Goal: Transaction & Acquisition: Purchase product/service

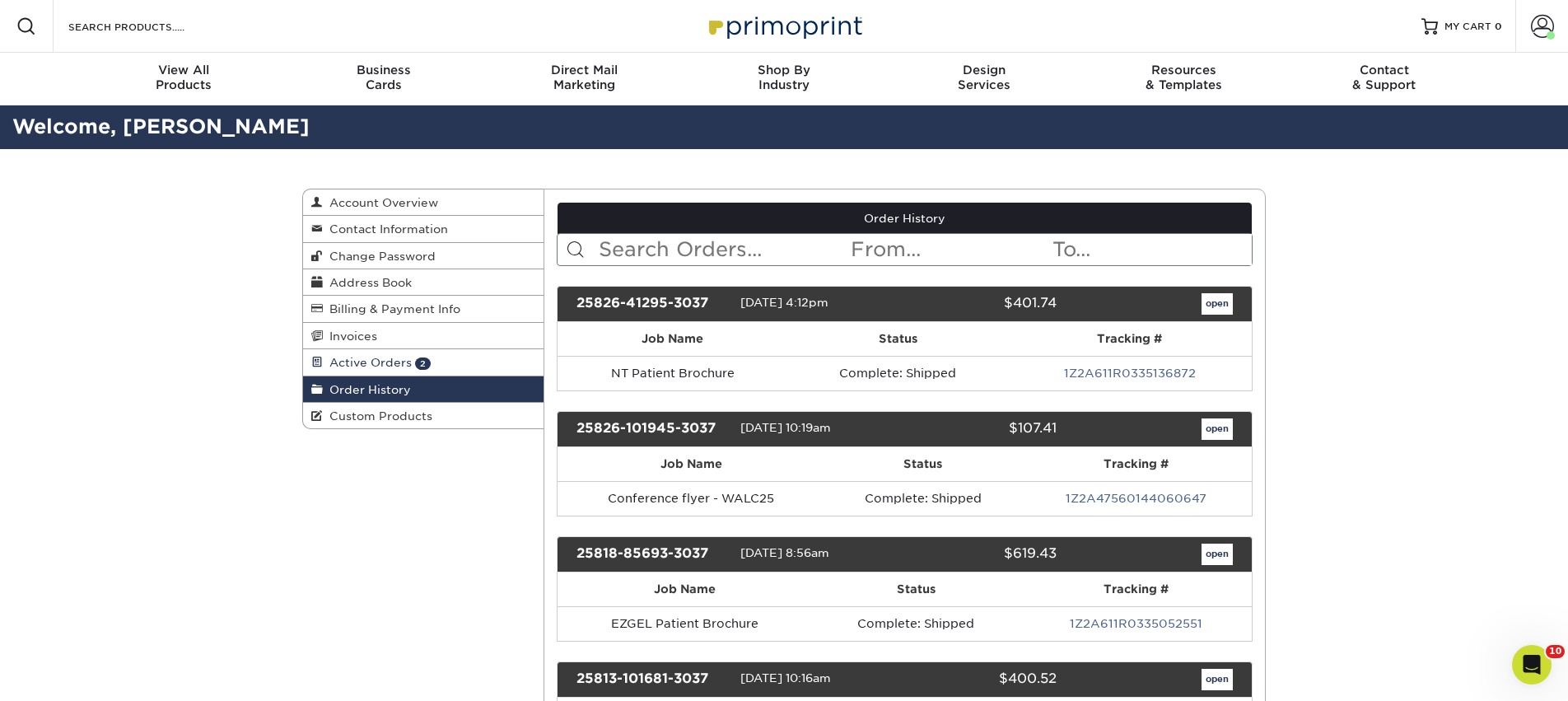
click at [385, 356] on link "Active Orders 2" at bounding box center [423, 362] width 241 height 26
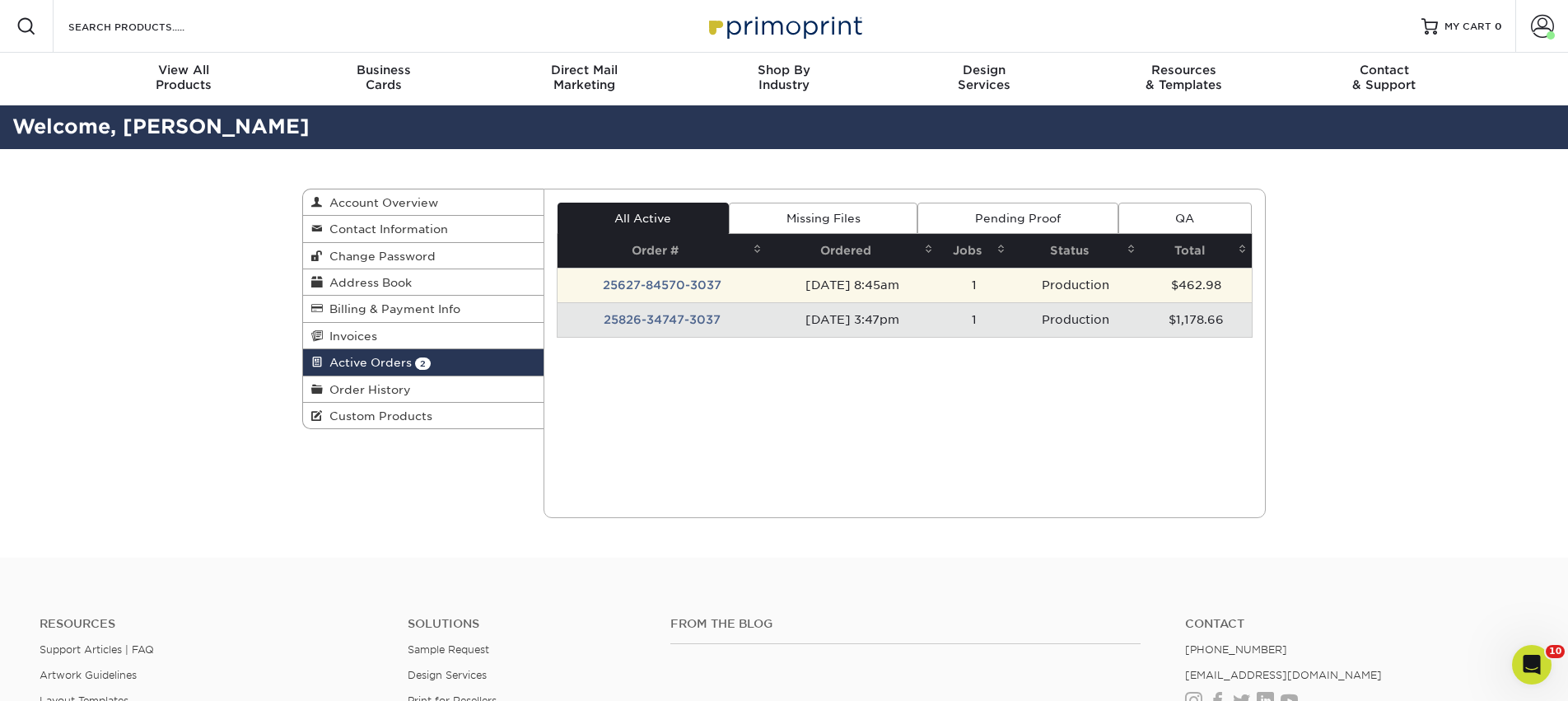
click at [665, 285] on td "25627-84570-3037" at bounding box center [662, 285] width 209 height 35
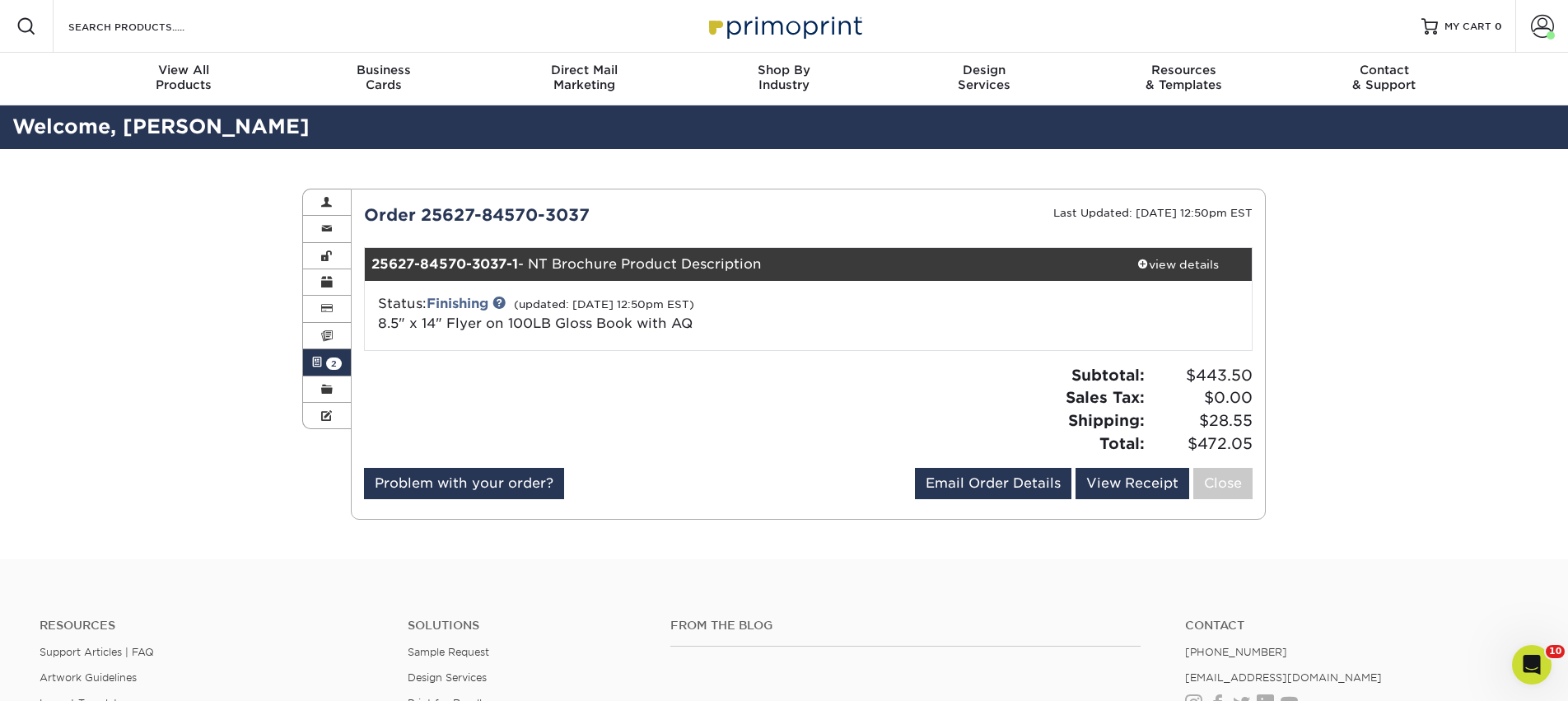
click at [313, 365] on span at bounding box center [317, 362] width 12 height 14
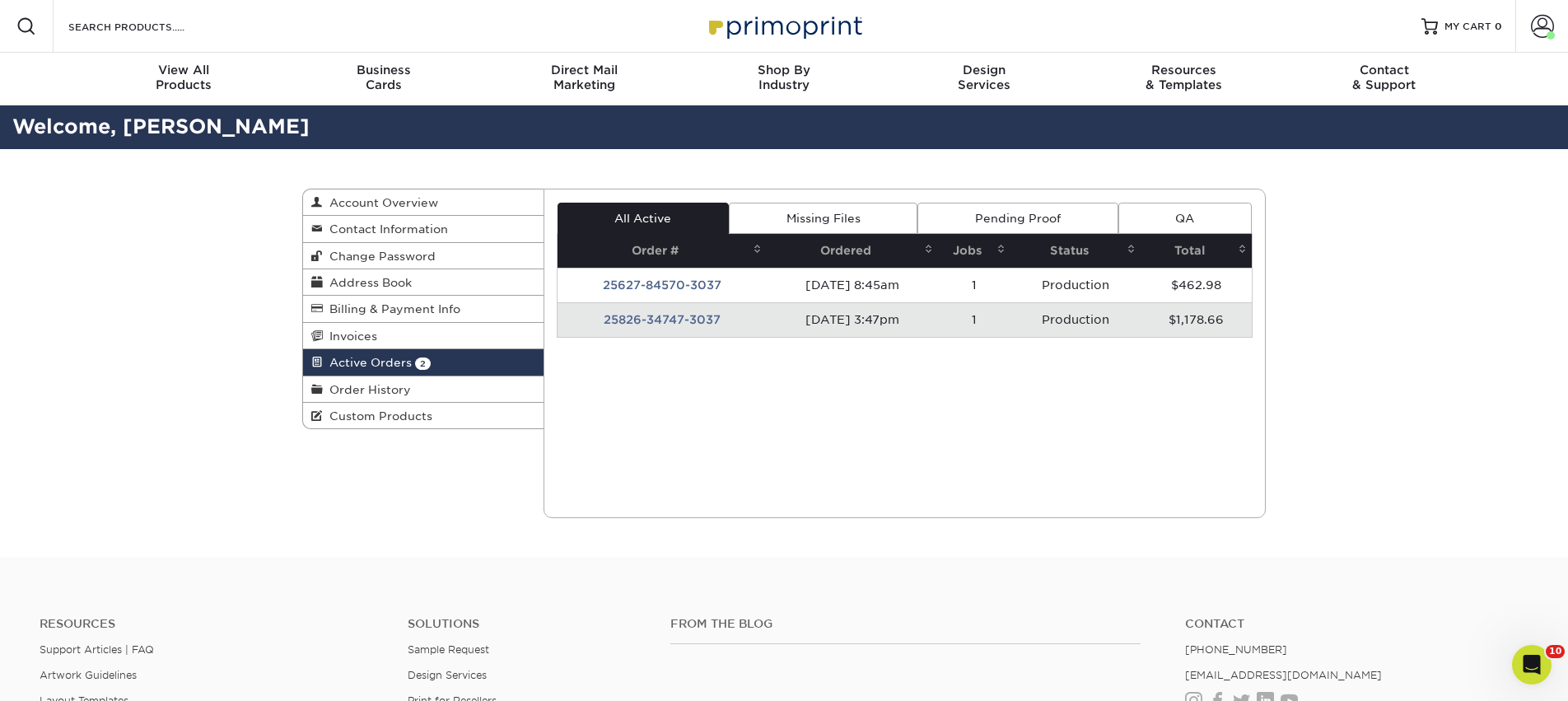
click at [589, 312] on td "25826-34747-3037" at bounding box center [662, 319] width 209 height 35
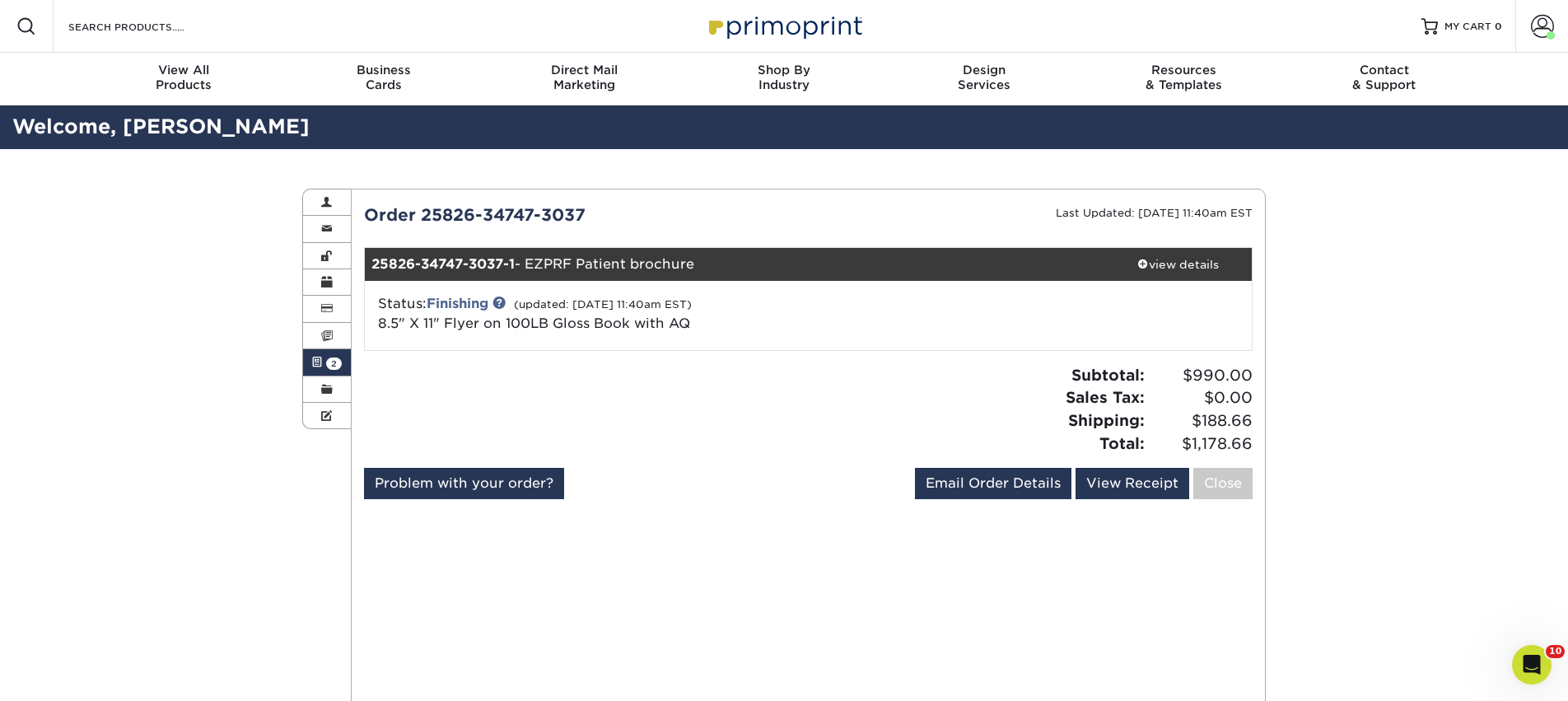
click at [330, 361] on span "2" at bounding box center [334, 363] width 16 height 13
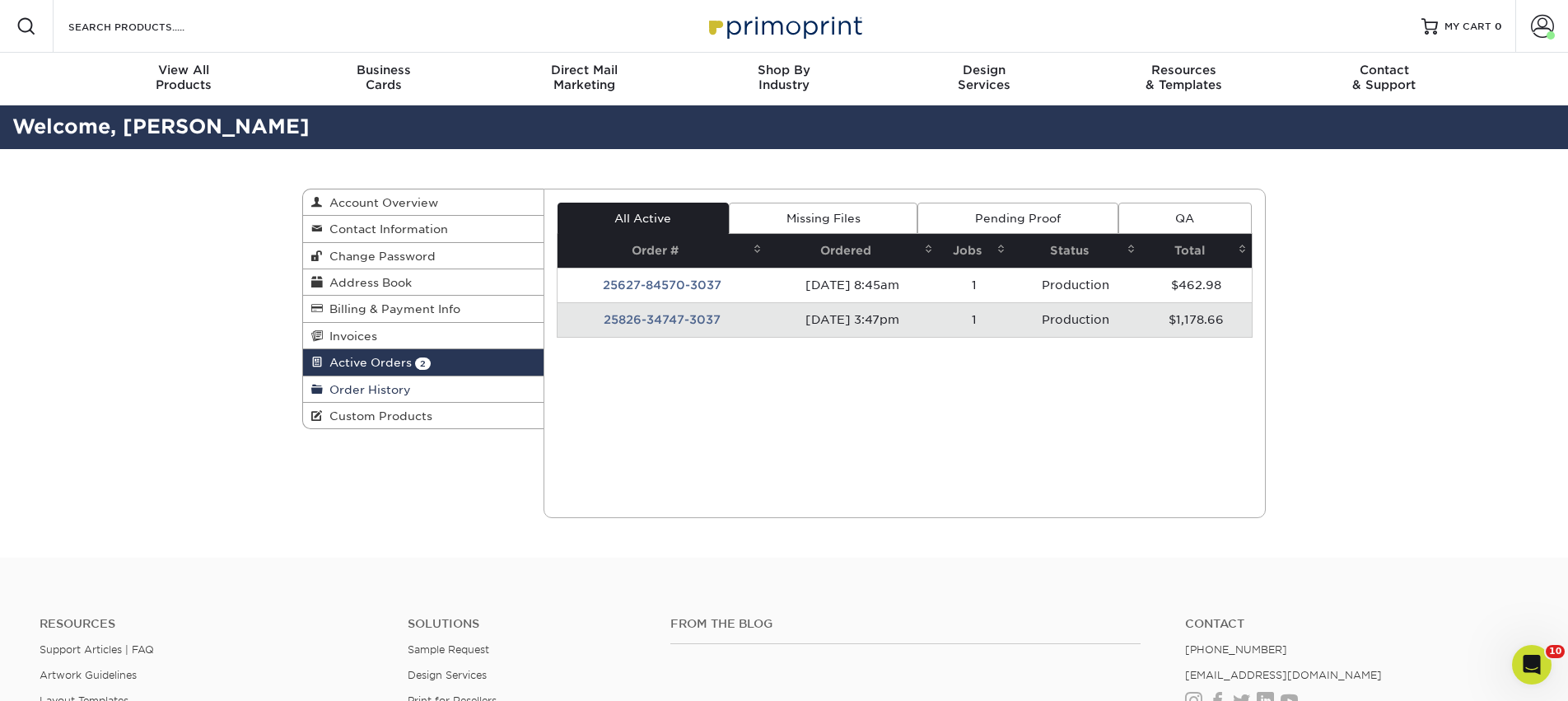
click at [381, 396] on span "Order History" at bounding box center [366, 390] width 88 height 14
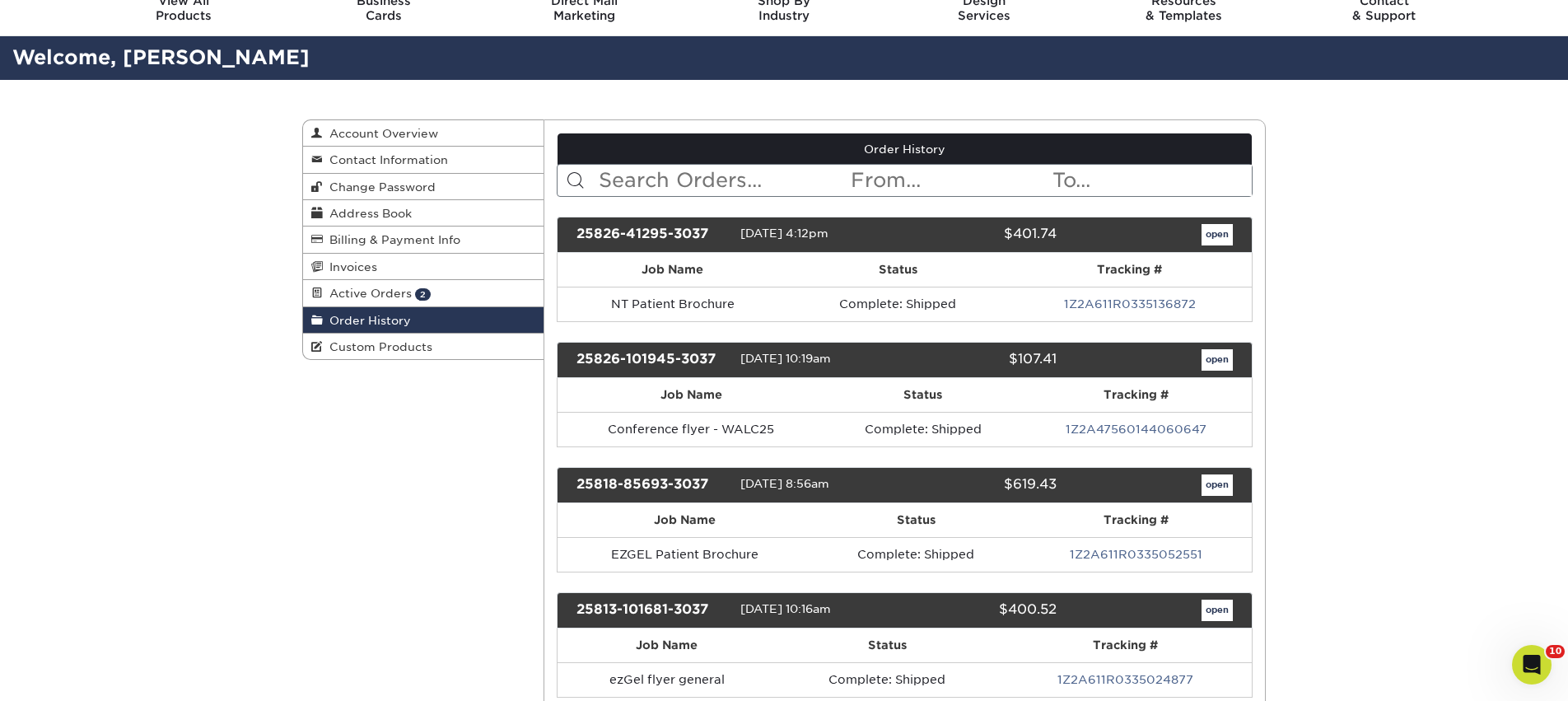
scroll to position [73, 0]
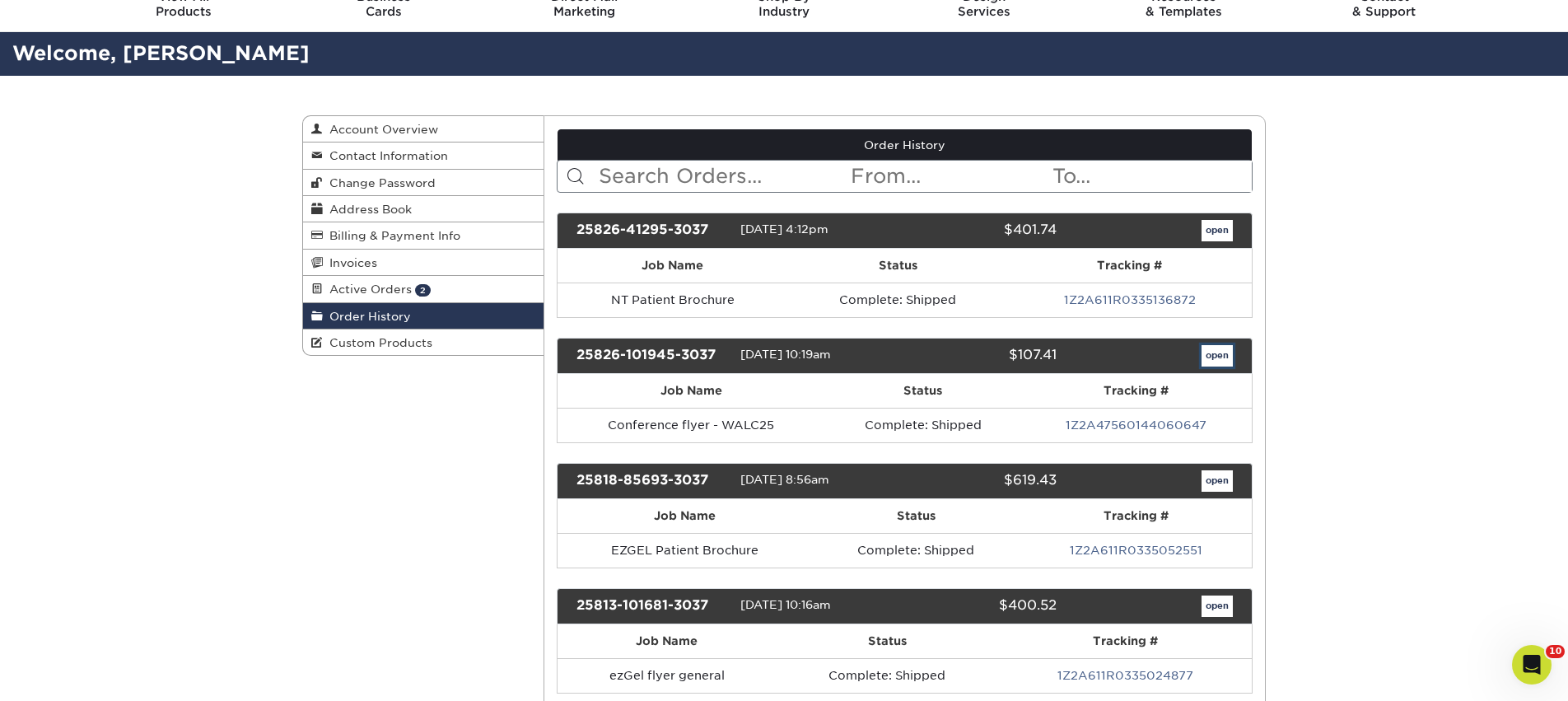
click at [1202, 357] on link "open" at bounding box center [1217, 356] width 31 height 21
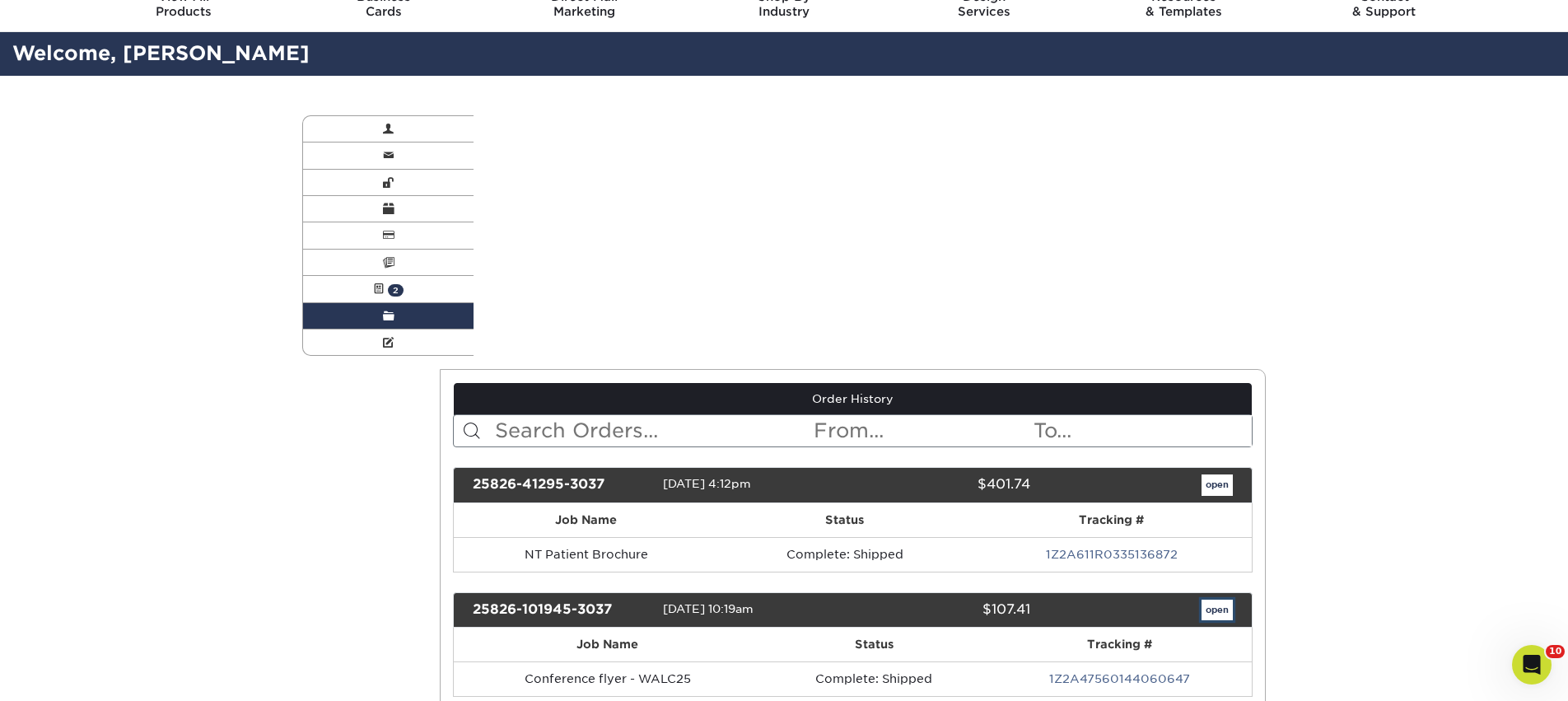
scroll to position [0, 0]
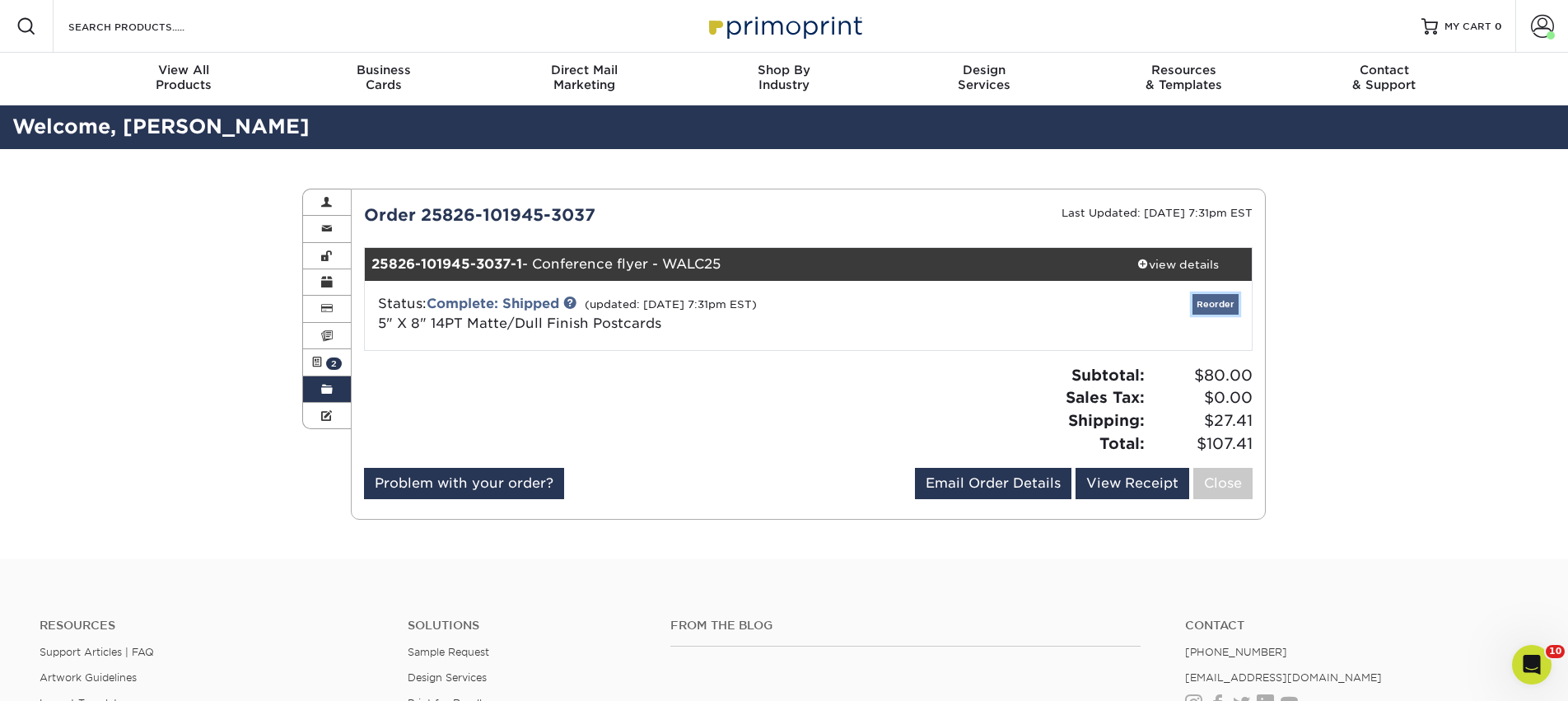
click at [1208, 302] on link "Reorder" at bounding box center [1215, 304] width 46 height 20
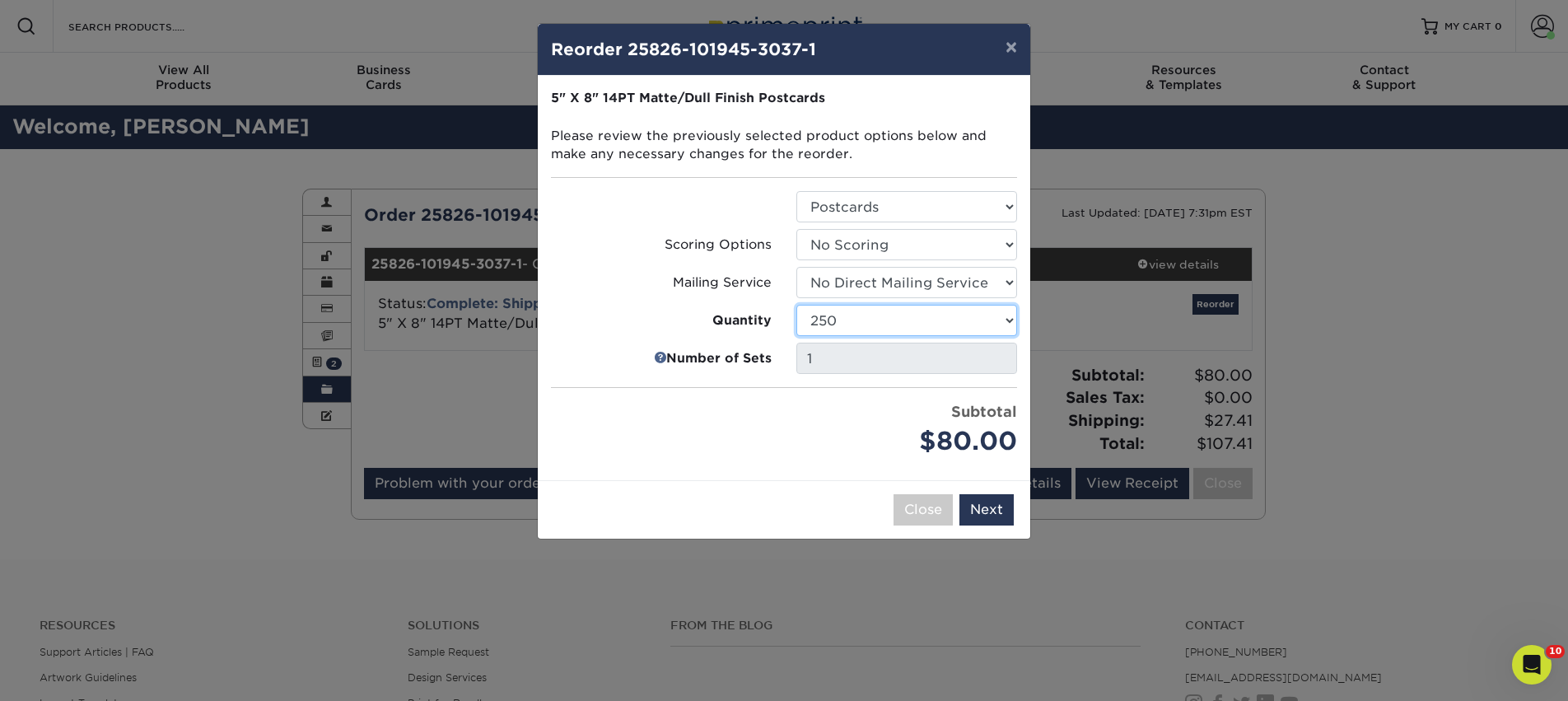
click at [979, 323] on select "100 250 500 1000 2500 5000 10000 15000 20000 25000 30000 35000 40000 45000 5000…" at bounding box center [906, 320] width 220 height 31
select select "8a3a0fd1-38ae-49a0-8736-3fedadc3dc93"
click at [796, 305] on select "100 250 500 1000 2500 5000 10000 15000 20000 25000 30000 35000 40000 45000 5000…" at bounding box center [906, 320] width 220 height 31
click at [996, 509] on button "Next" at bounding box center [986, 509] width 54 height 31
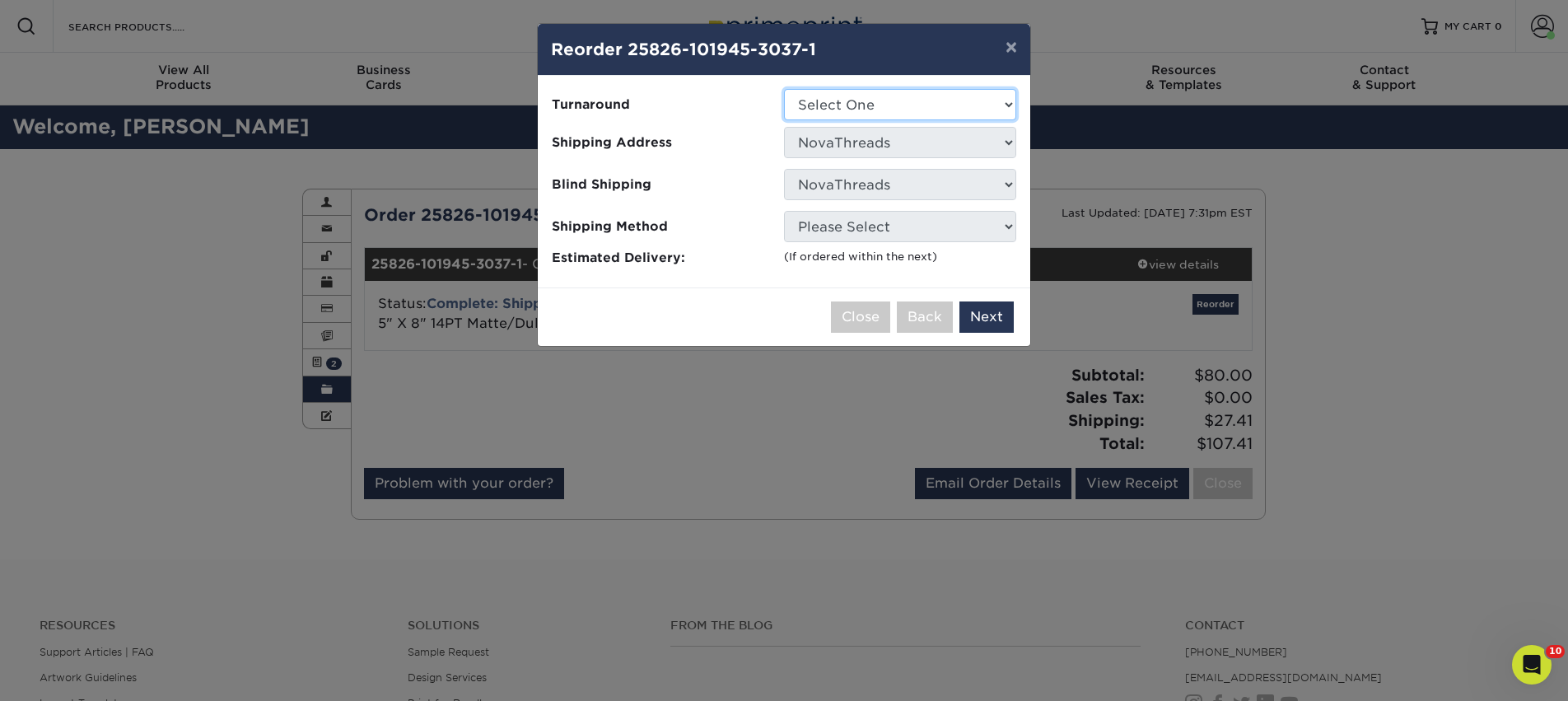
click at [862, 111] on select "Select One 2-4 Business Days 2 Day Next Business Day" at bounding box center [900, 104] width 232 height 31
select select "a8b72121-3a7c-4174-91cb-f50a78545863"
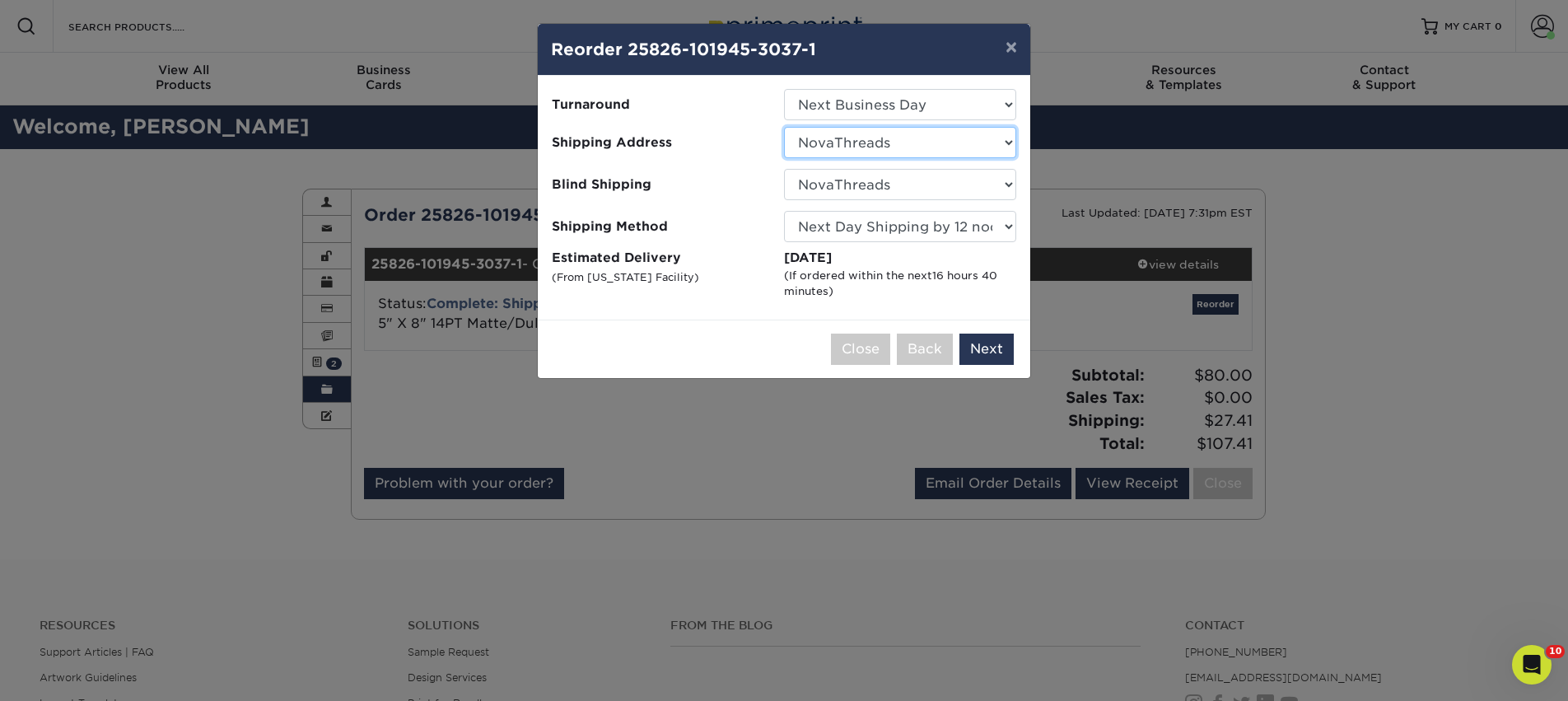
click at [886, 135] on select "Select One AAAS - PR Alison Mims AN7 conference office - TX Anne McLean Anu Ver…" at bounding box center [900, 142] width 232 height 31
select select "285444"
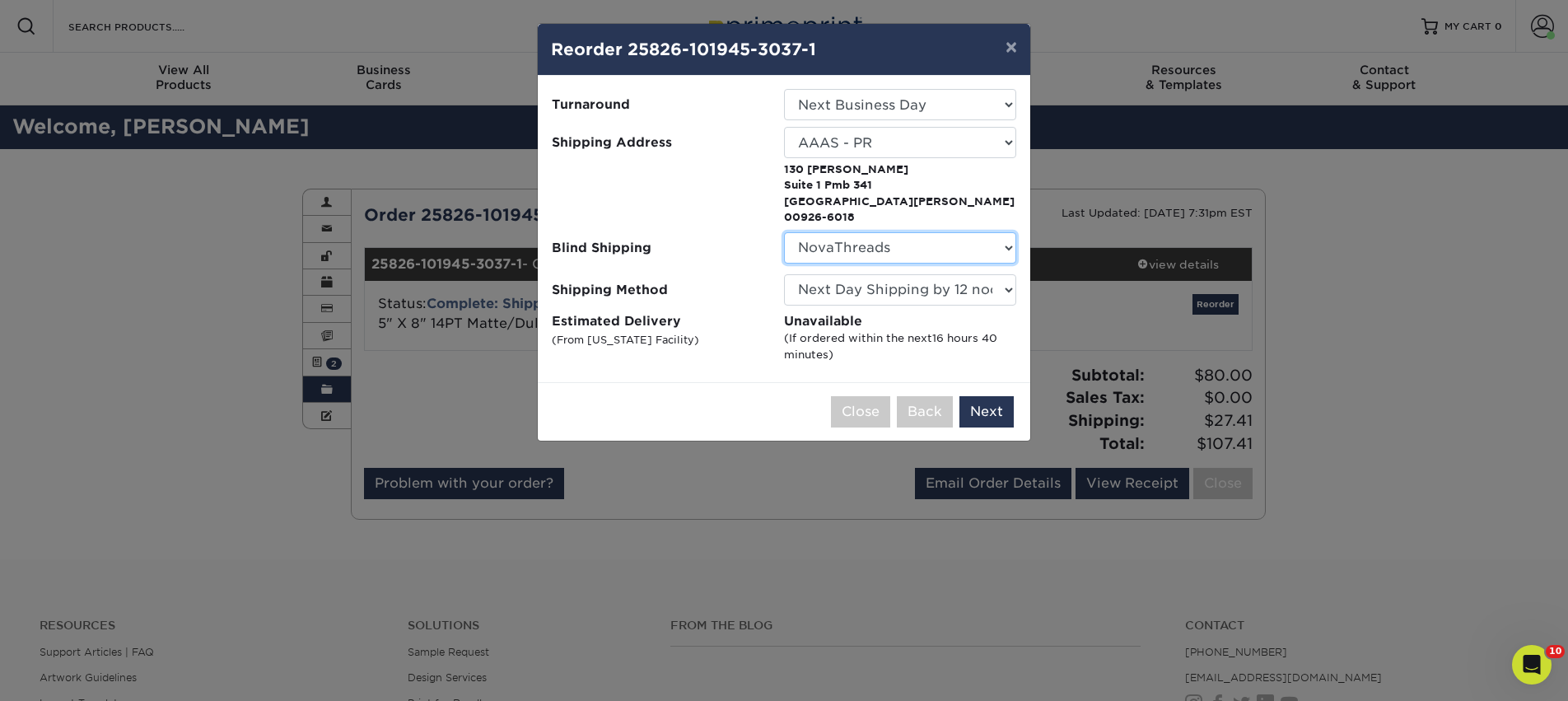
click at [860, 232] on select "No Blind Shipping AAAS - PR Alison Mims AN7 conference office - TX Anne McLean …" at bounding box center [900, 247] width 232 height 31
select select "142293"
click at [784, 232] on select "No Blind Shipping AAAS - PR Alison Mims AN7 conference office - TX Anne McLean …" at bounding box center [900, 247] width 232 height 31
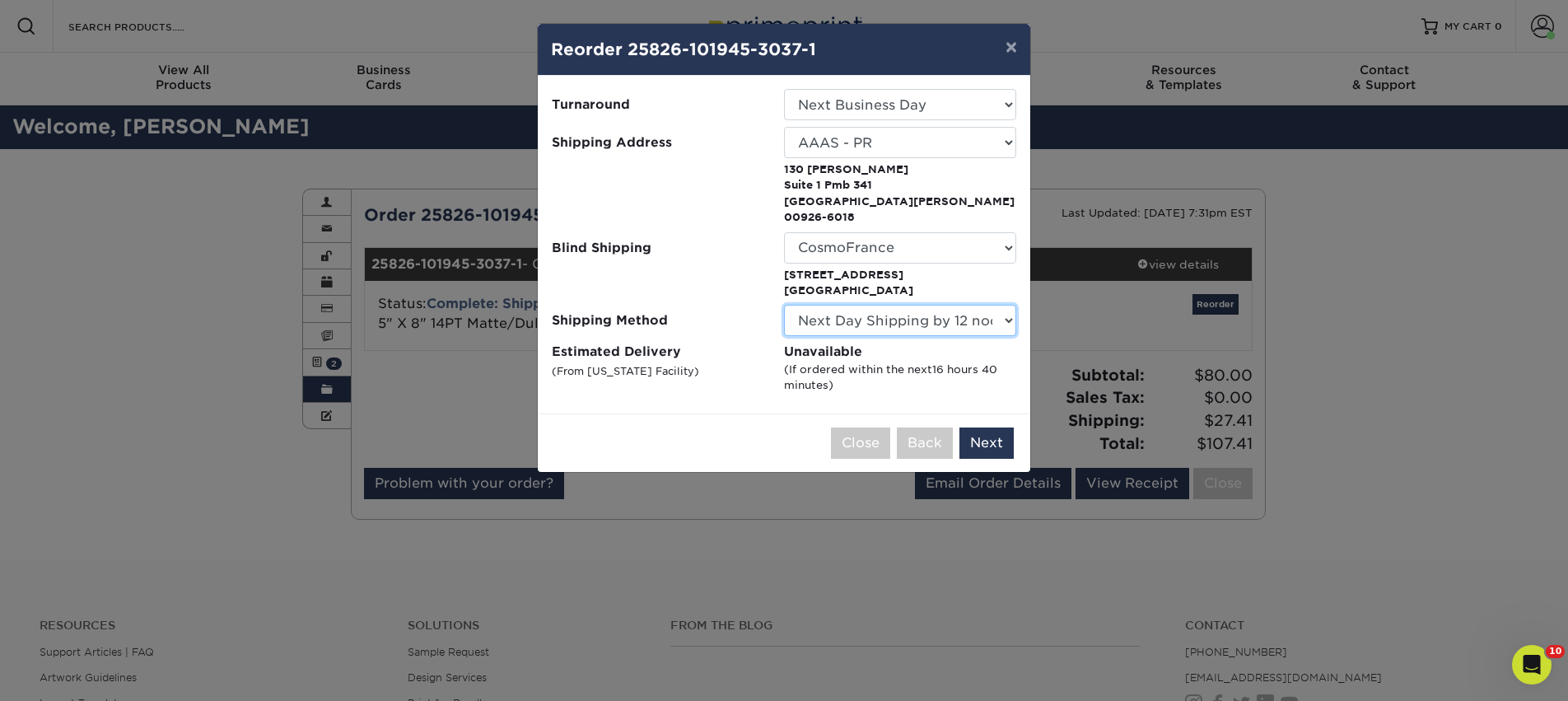
click at [888, 306] on select "Please Select 2 Day Air Shipping (+$45.44) Ground Shipping (+$53.74) Next Day S…" at bounding box center [900, 320] width 232 height 31
click at [784, 305] on select "Please Select 2 Day Air Shipping (+$45.44) Ground Shipping (+$53.74) Next Day S…" at bounding box center [900, 320] width 232 height 31
click at [822, 305] on select "Please Select 2 Day Air Shipping (+$45.44) Ground Shipping (+$53.74) Next Day S…" at bounding box center [900, 320] width 232 height 31
click at [784, 305] on select "Please Select 2 Day Air Shipping (+$45.44) Ground Shipping (+$53.74) Next Day S…" at bounding box center [900, 320] width 232 height 31
click at [843, 305] on select "Please Select 2 Day Air Shipping (+$45.44) Ground Shipping (+$53.74) Next Day S…" at bounding box center [900, 320] width 232 height 31
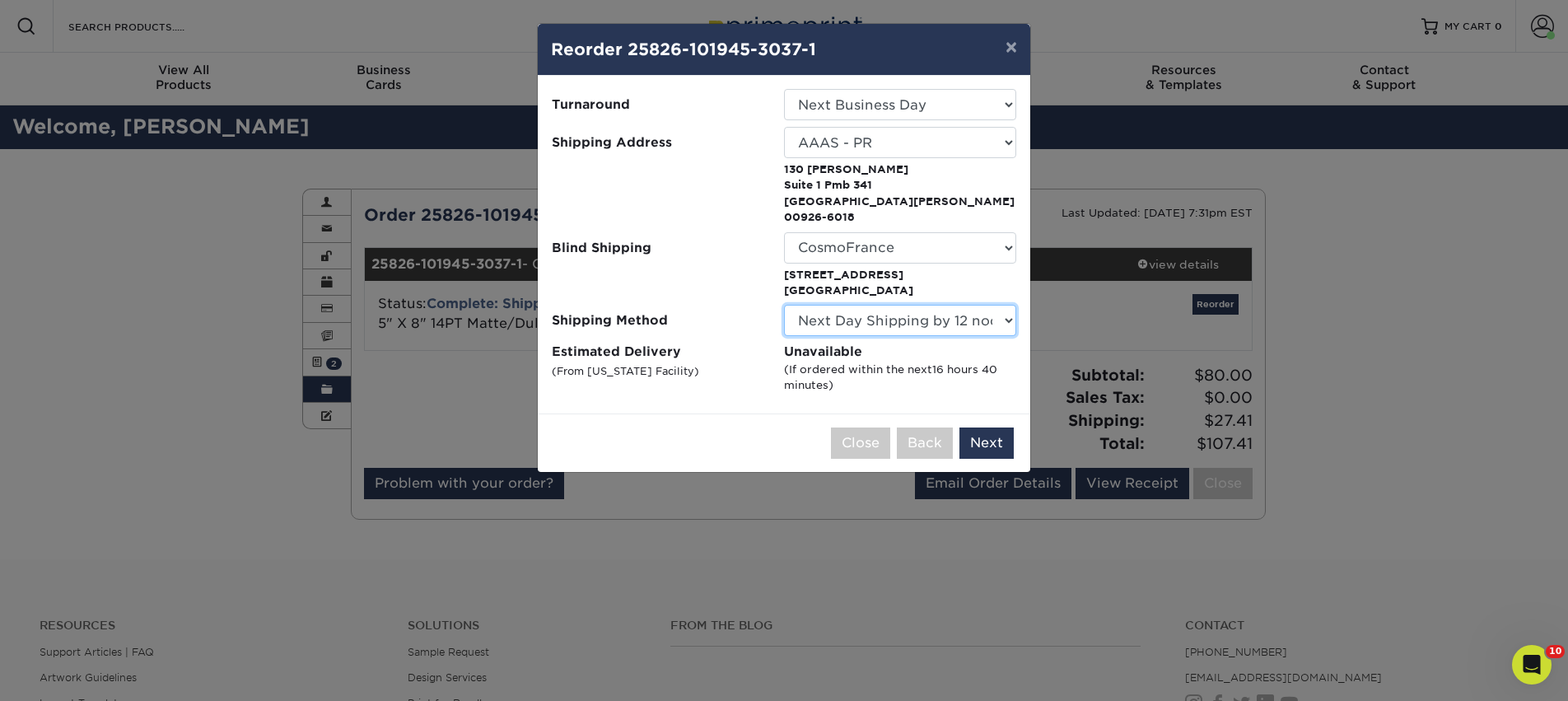
select select "02"
click at [784, 305] on select "Please Select 2 Day Air Shipping (+$45.44) Ground Shipping (+$53.74) Next Day S…" at bounding box center [900, 320] width 232 height 31
click at [984, 438] on button "Next" at bounding box center [986, 443] width 54 height 31
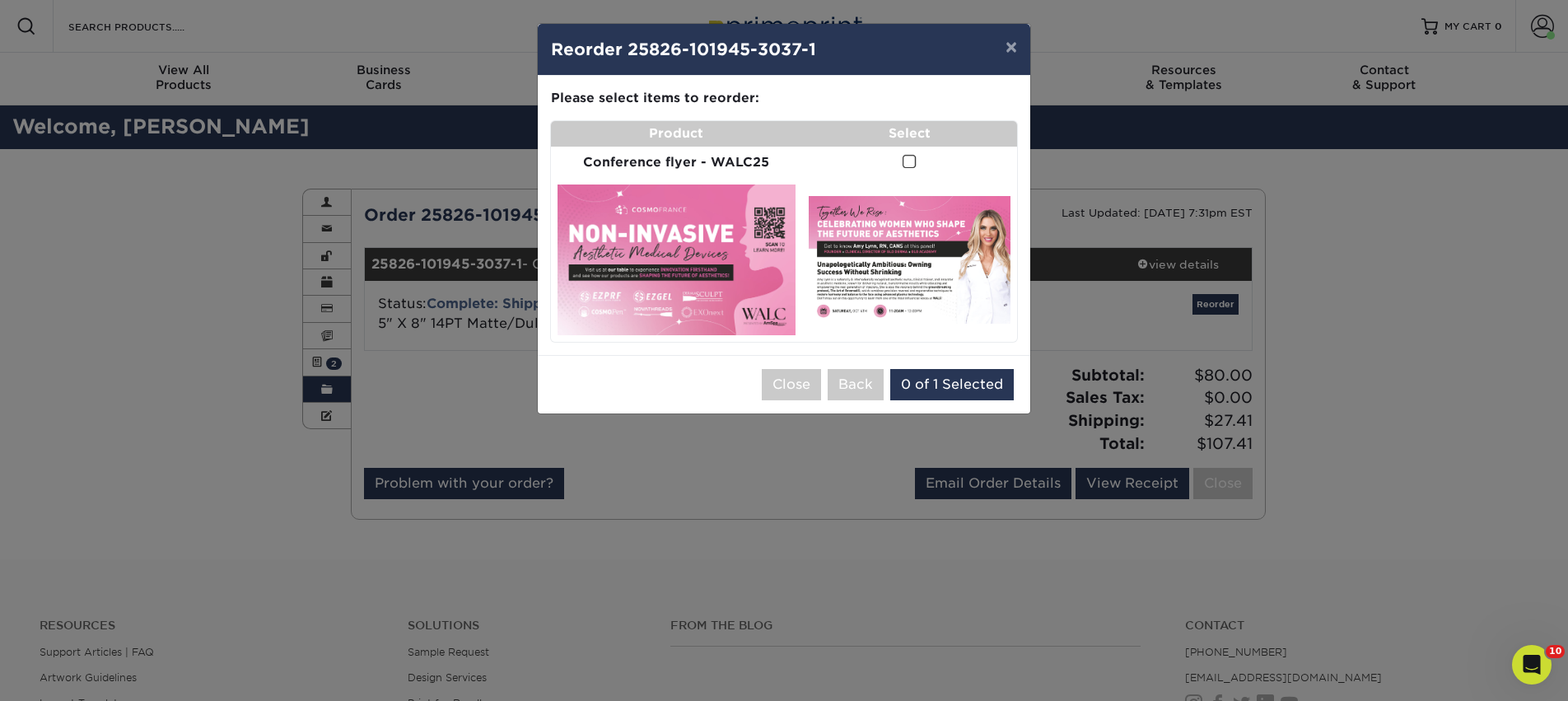
click at [906, 166] on span at bounding box center [909, 161] width 14 height 16
click at [0, 0] on input "checkbox" at bounding box center [0, 0] width 0 height 0
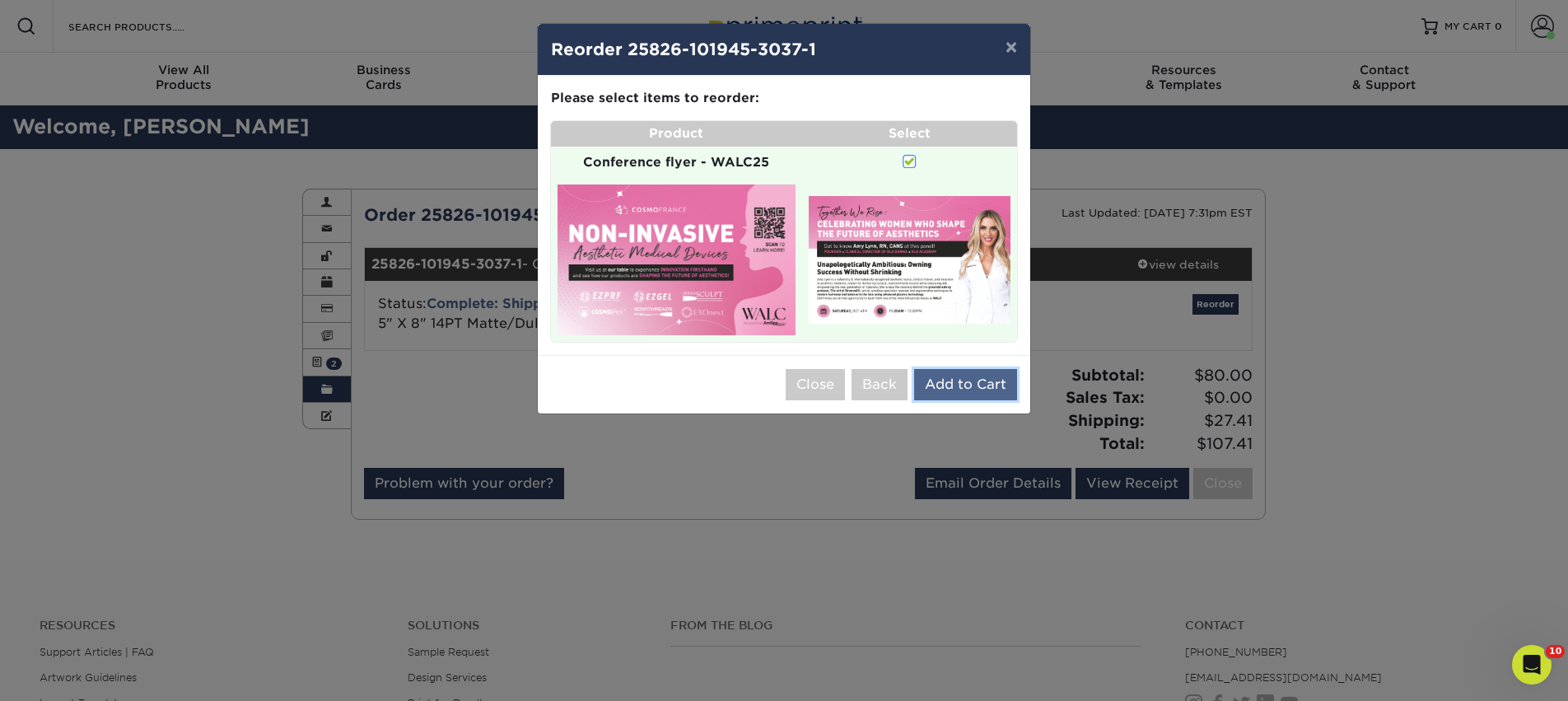
click at [979, 389] on button "Add to Cart" at bounding box center [966, 384] width 103 height 31
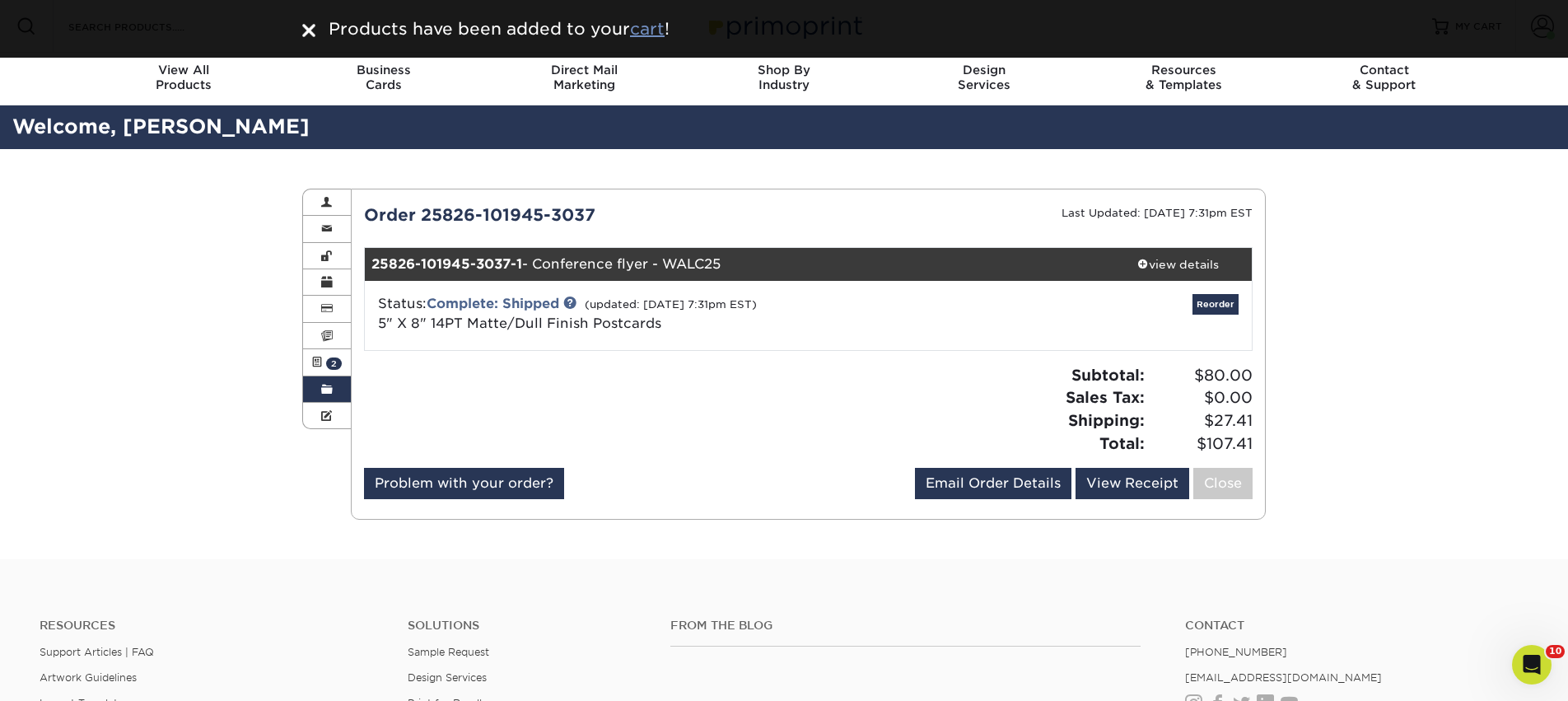
click at [647, 30] on u "cart" at bounding box center [647, 28] width 35 height 19
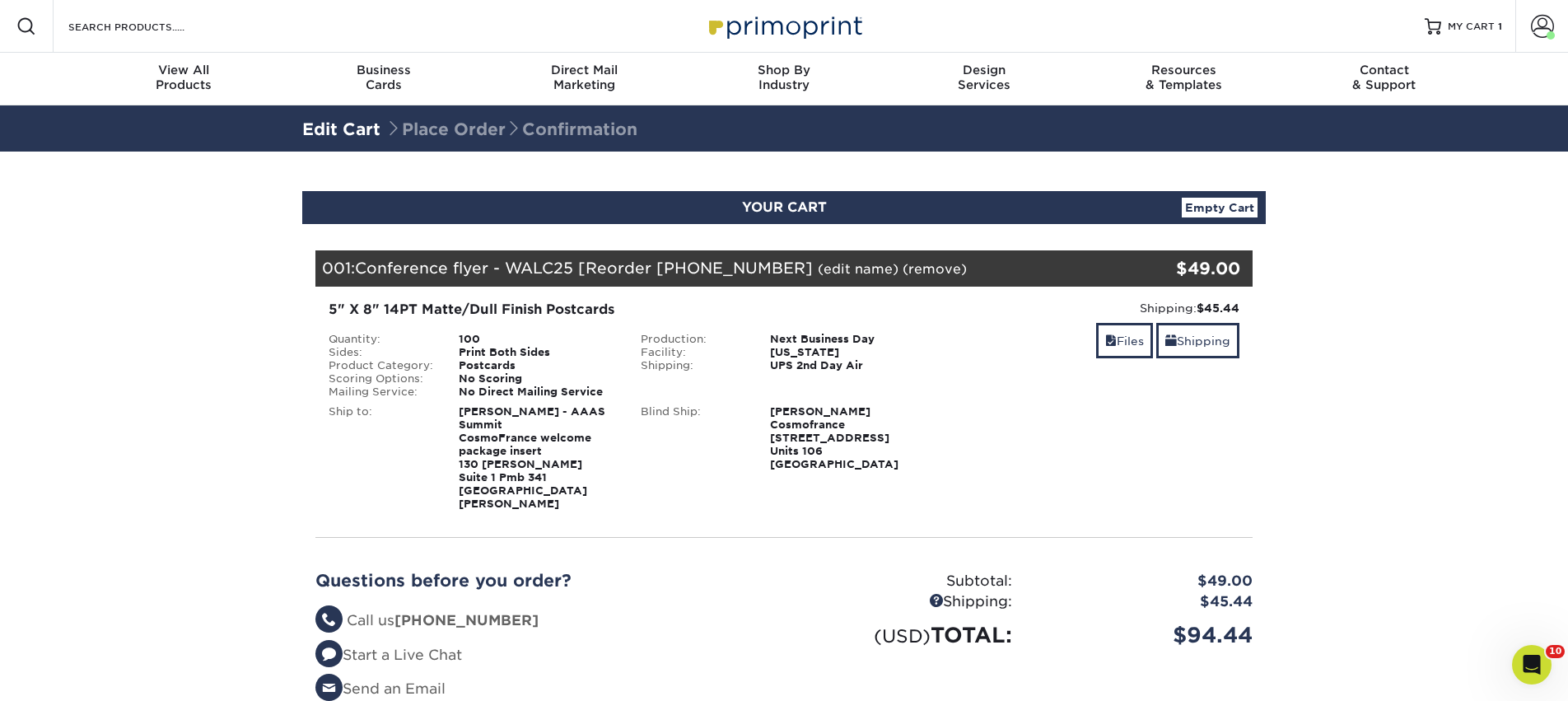
click at [838, 274] on link "(edit name)" at bounding box center [859, 269] width 81 height 16
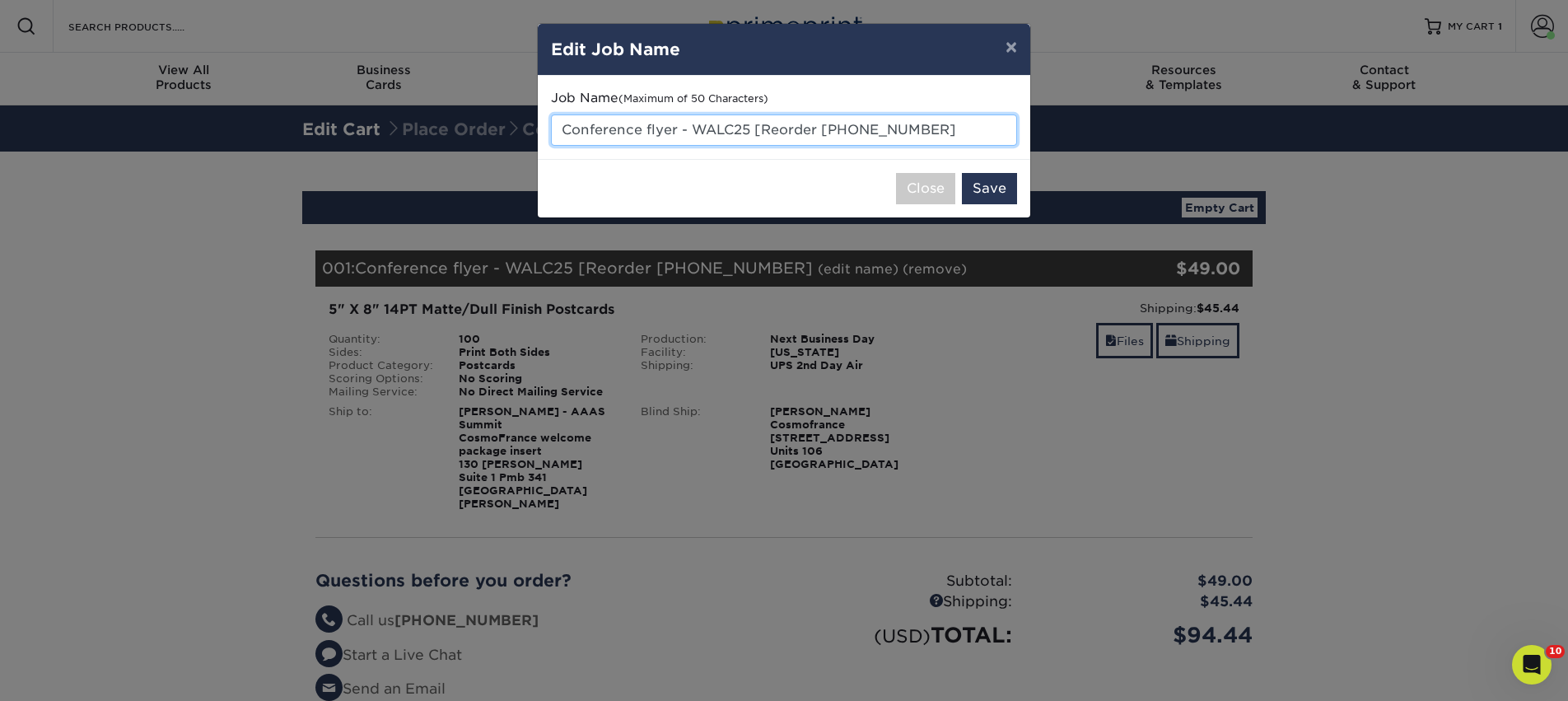
drag, startPoint x: 693, startPoint y: 129, endPoint x: 940, endPoint y: 122, distance: 247.1
click at [940, 122] on input "Conference flyer - WALC25 [Reorder 25826-101945-30" at bounding box center [784, 130] width 466 height 31
type input "Conference flyer - AAAS25"
click at [1003, 184] on button "Save" at bounding box center [989, 188] width 55 height 31
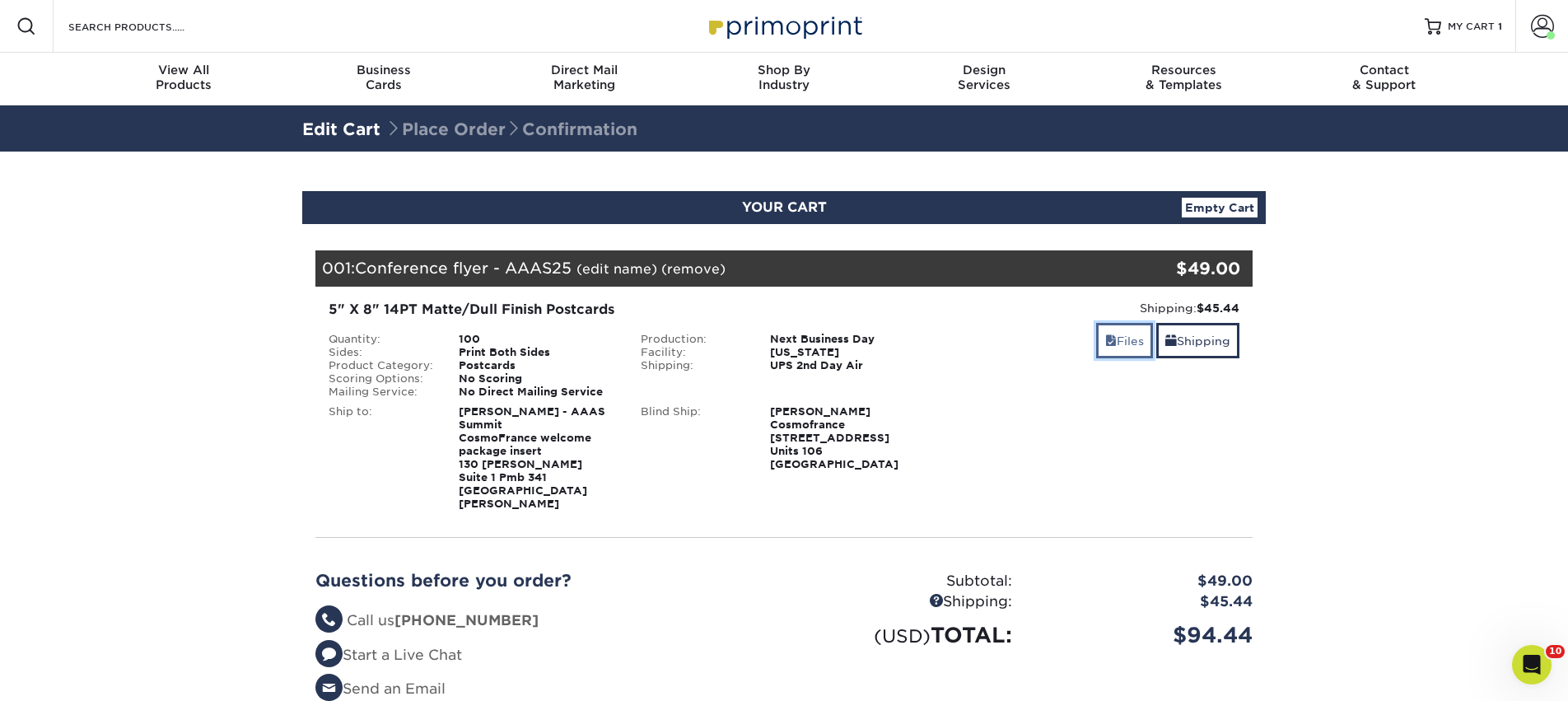
click at [1108, 344] on span at bounding box center [1111, 341] width 12 height 14
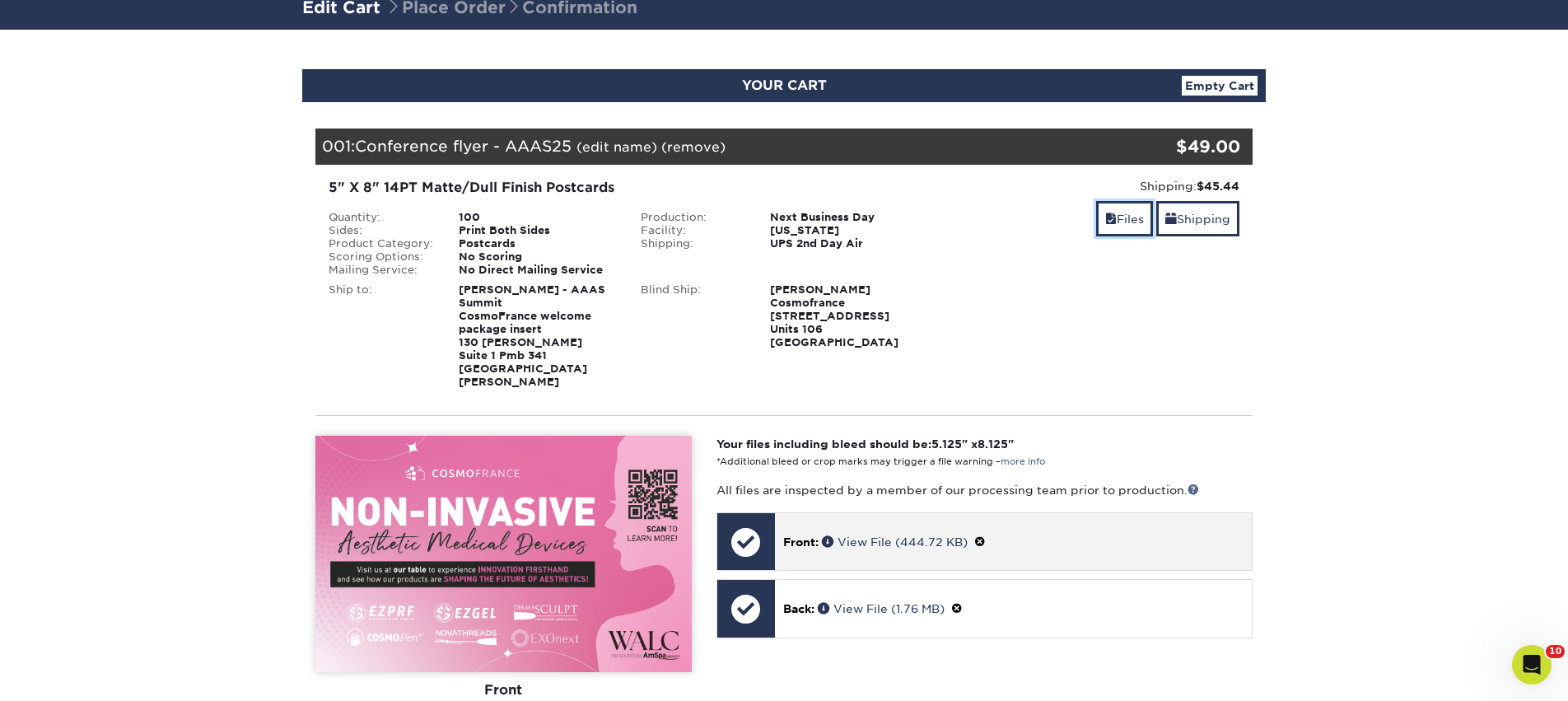
scroll to position [253, 0]
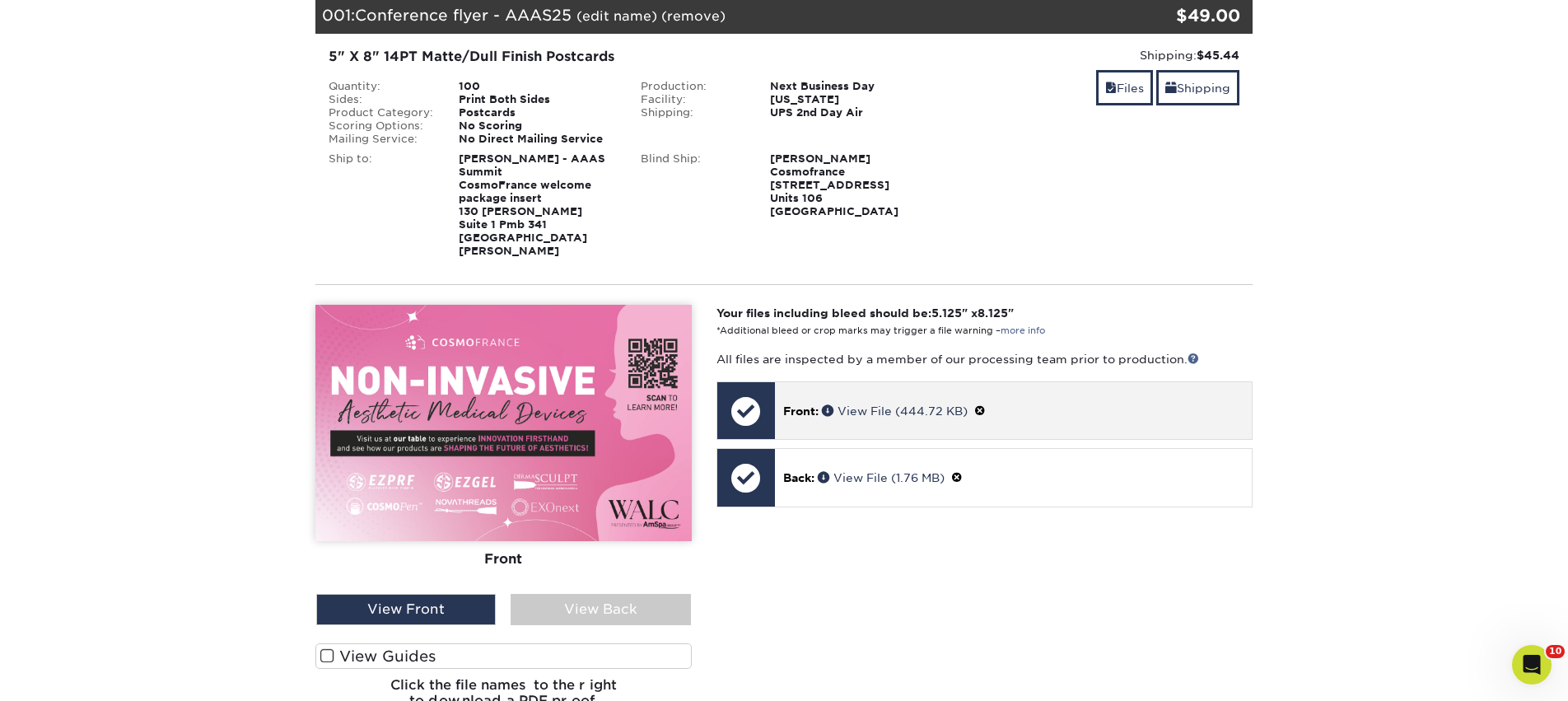
click at [983, 405] on span at bounding box center [980, 411] width 12 height 14
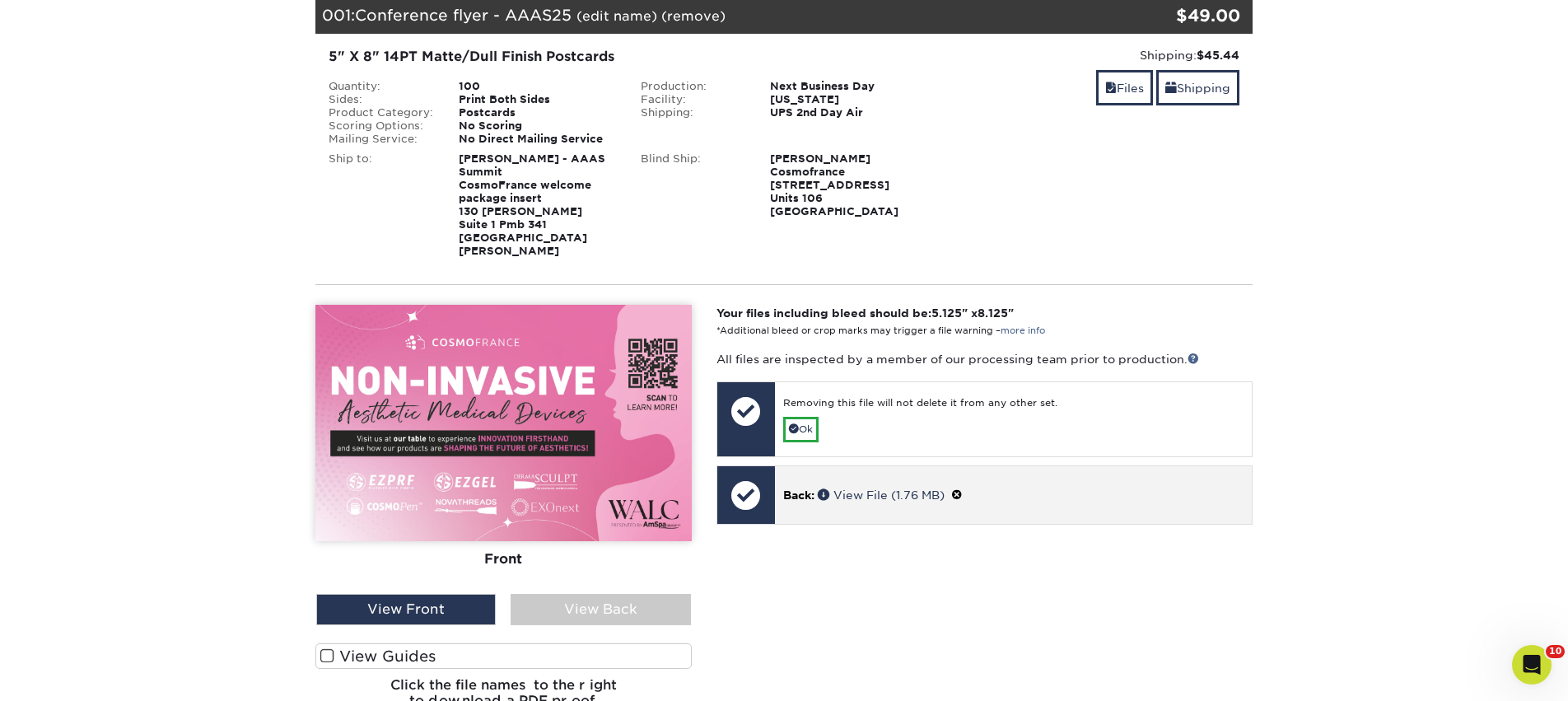
click at [963, 488] on span at bounding box center [958, 495] width 12 height 14
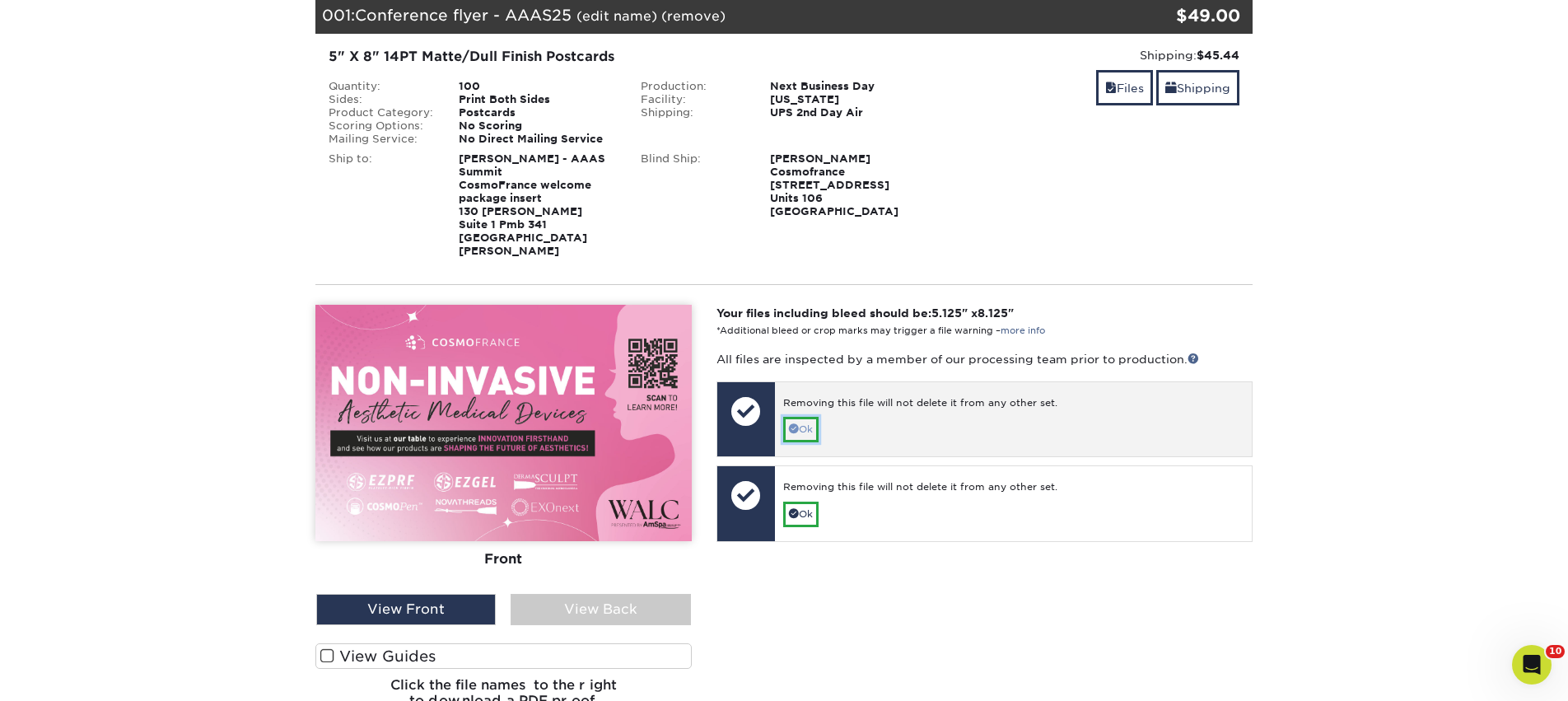
click at [812, 426] on link "Ok" at bounding box center [801, 430] width 35 height 25
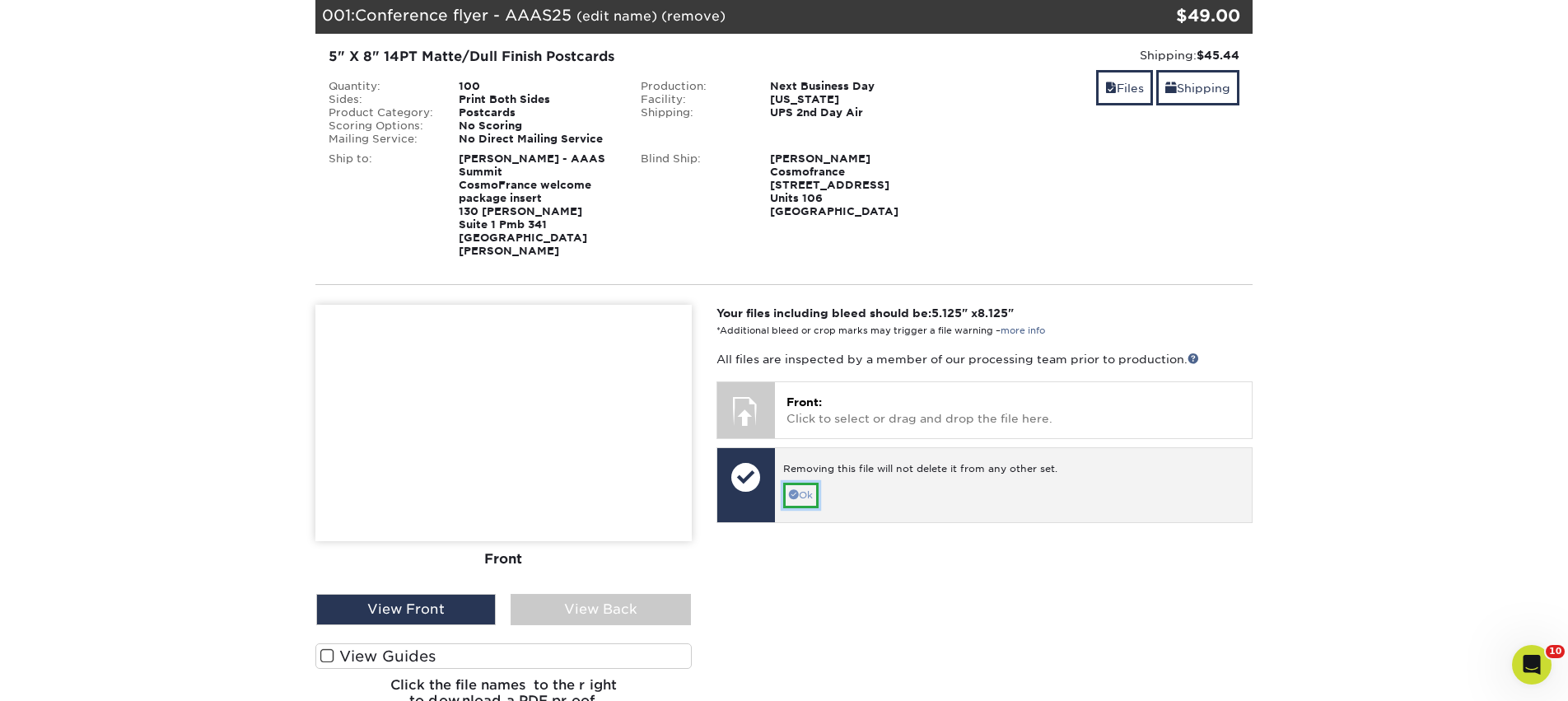
click at [808, 485] on link "Ok" at bounding box center [801, 496] width 35 height 25
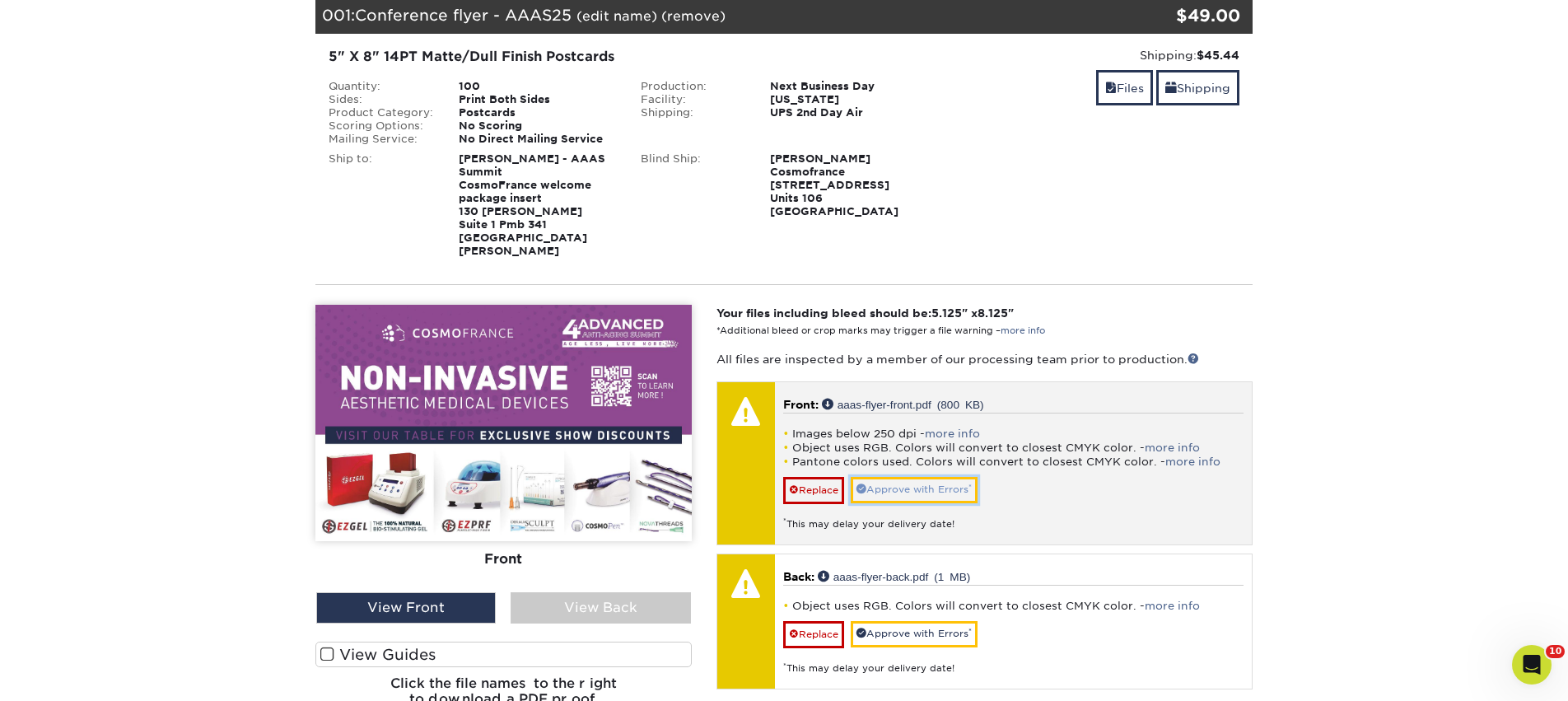
click at [917, 477] on link "Approve with Errors *" at bounding box center [914, 490] width 127 height 25
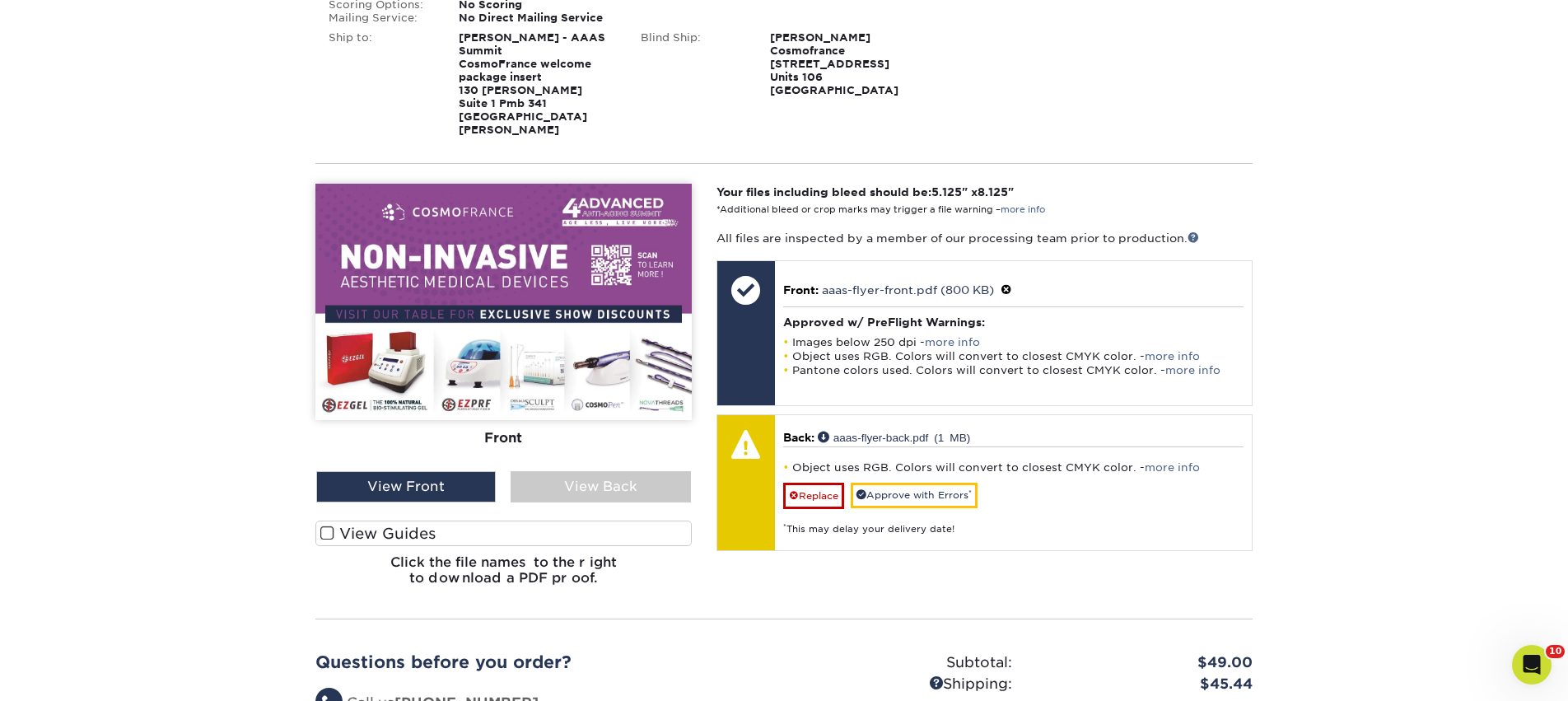
scroll to position [399, 0]
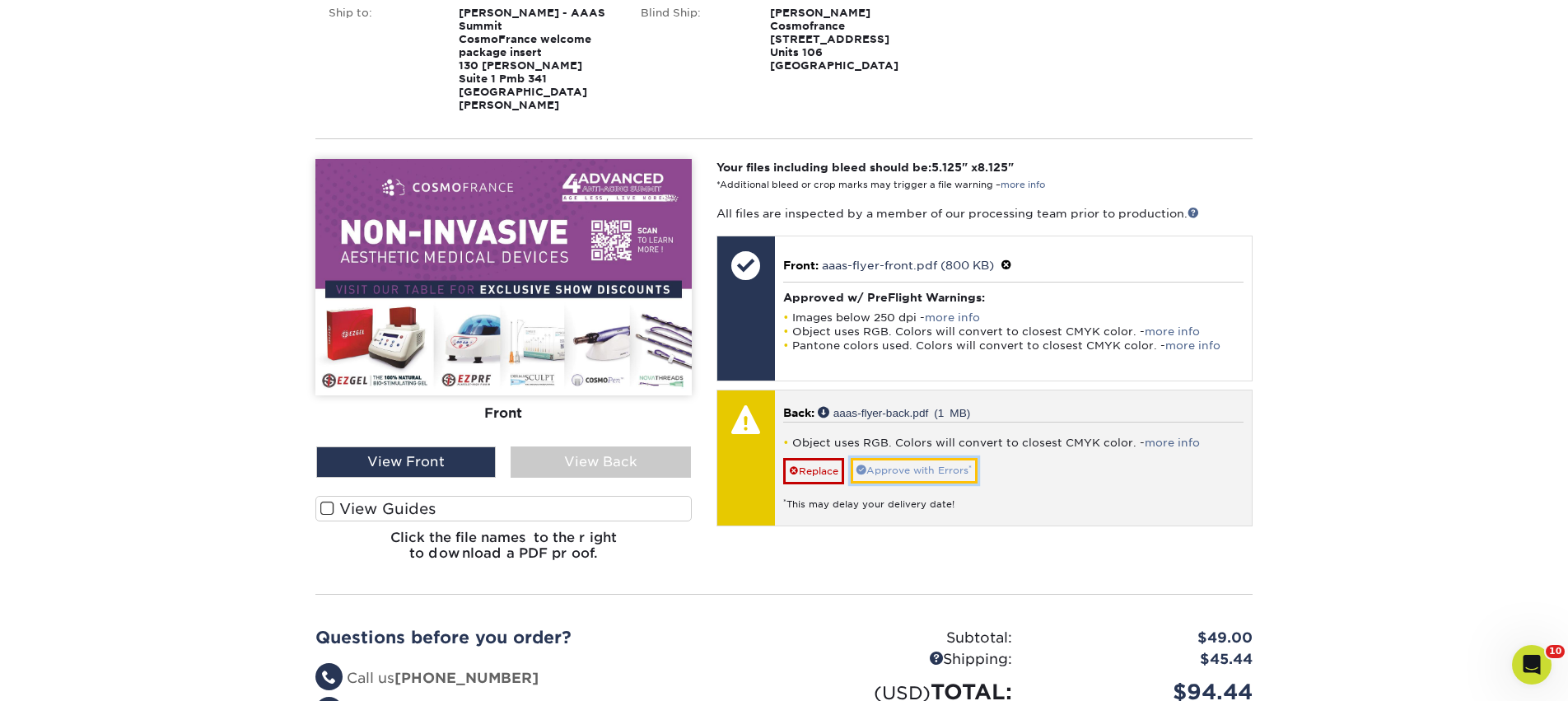
click at [894, 458] on link "Approve with Errors *" at bounding box center [914, 470] width 127 height 25
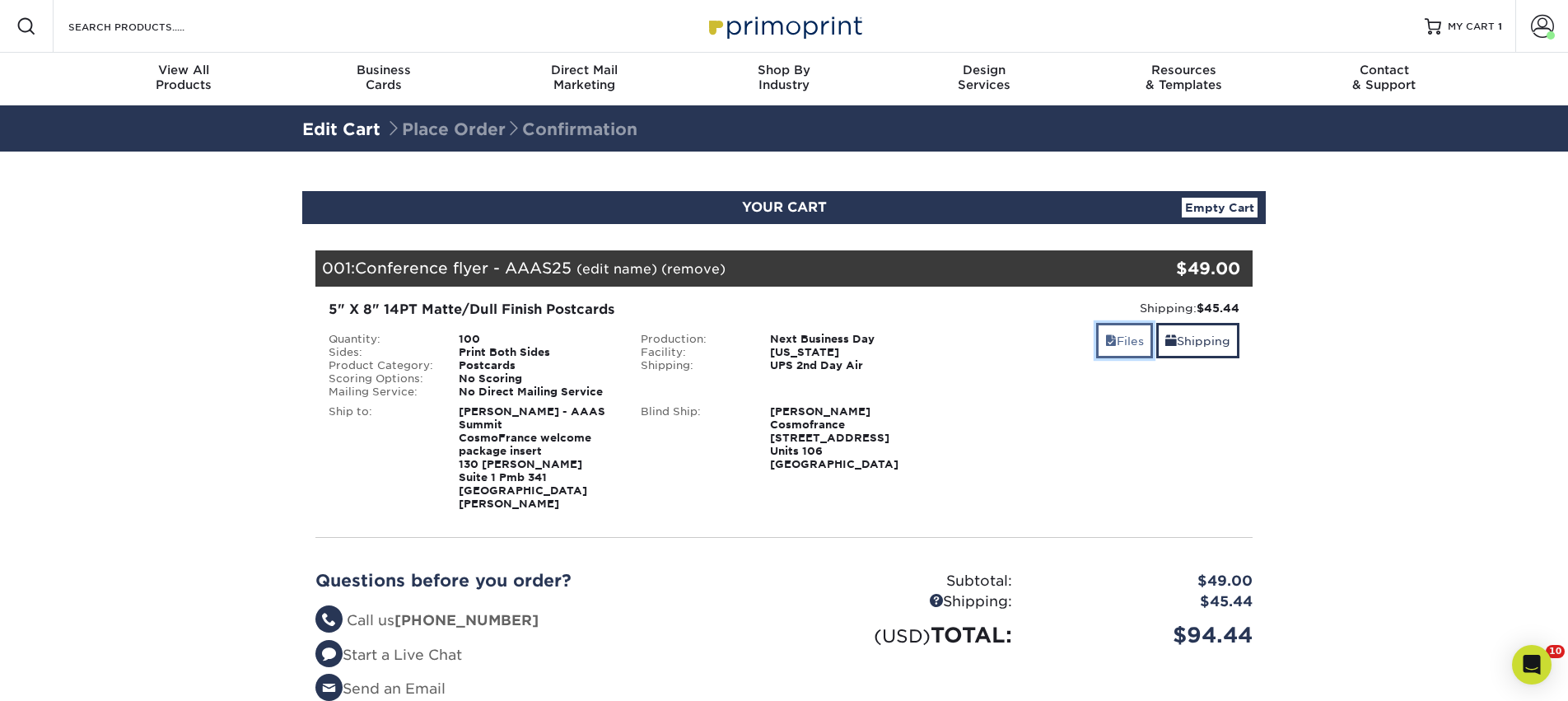
click at [1097, 348] on link "Files" at bounding box center [1124, 340] width 57 height 35
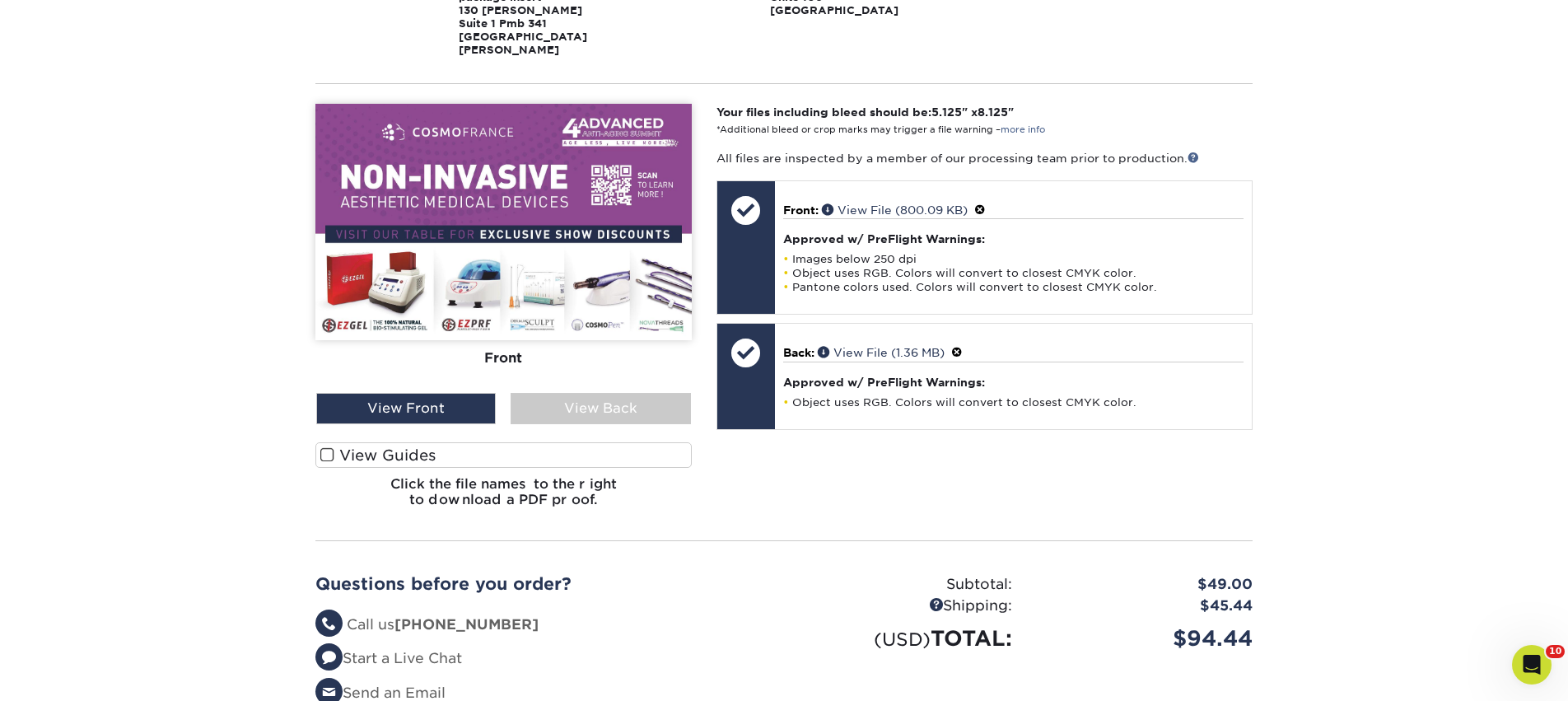
scroll to position [329, 0]
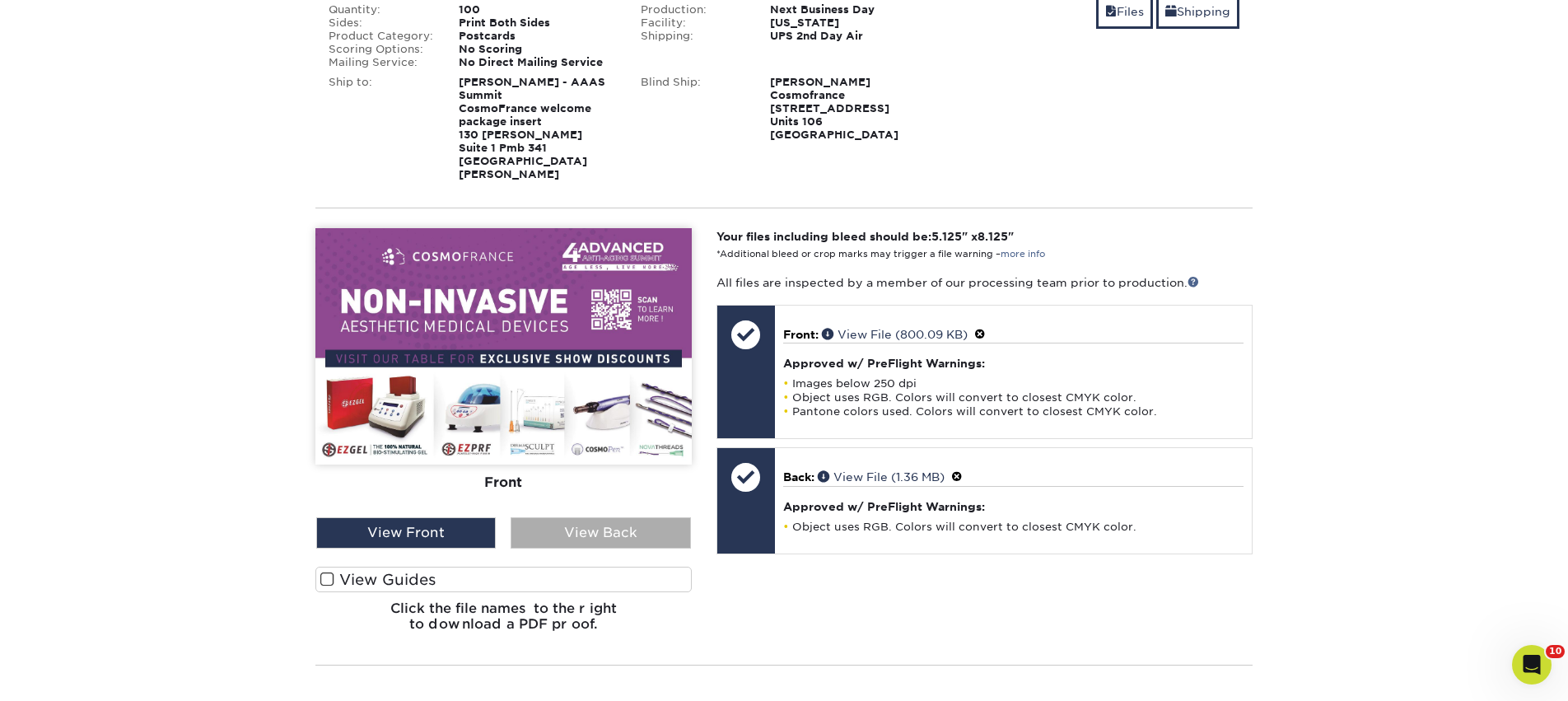
click at [631, 518] on div "View Back" at bounding box center [600, 533] width 180 height 31
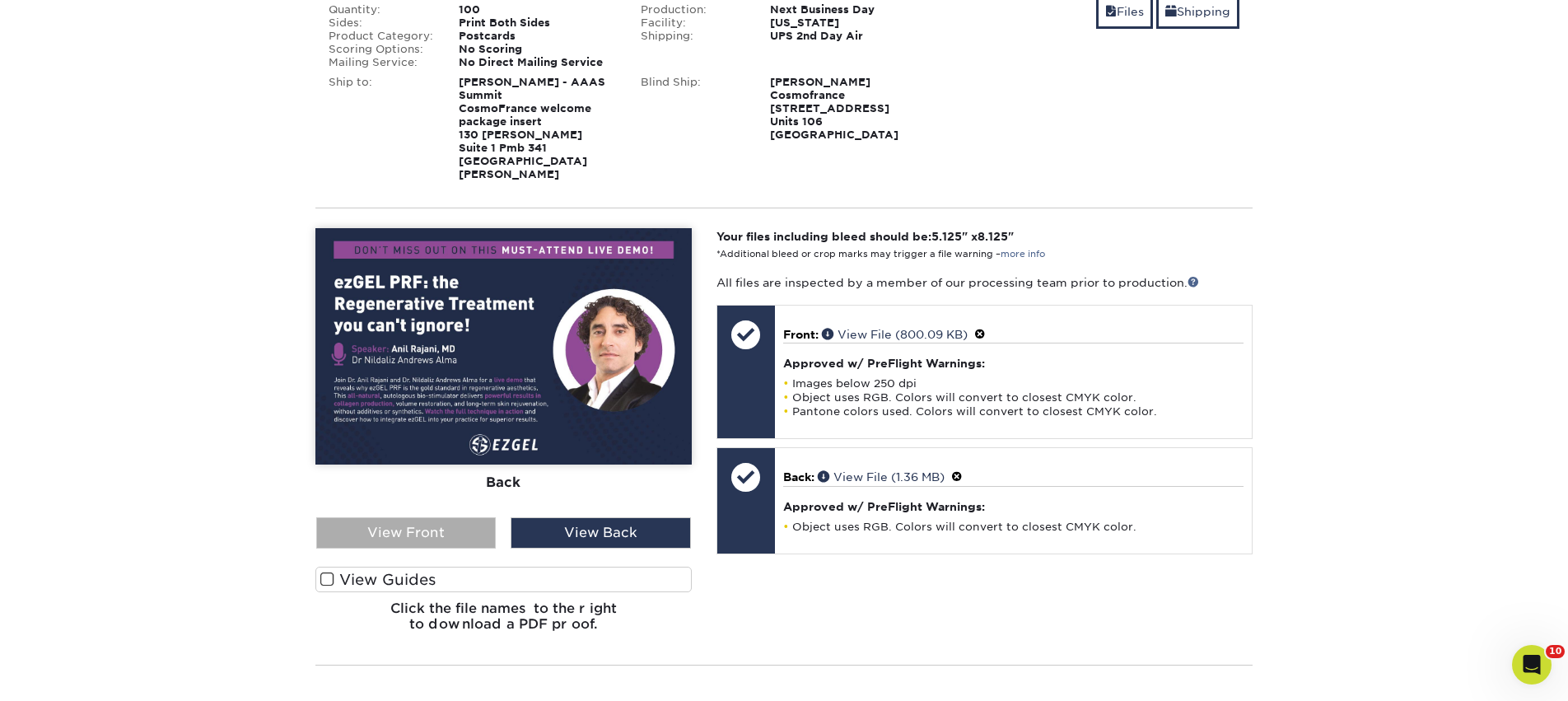
click at [460, 524] on div "View Front" at bounding box center [406, 533] width 180 height 31
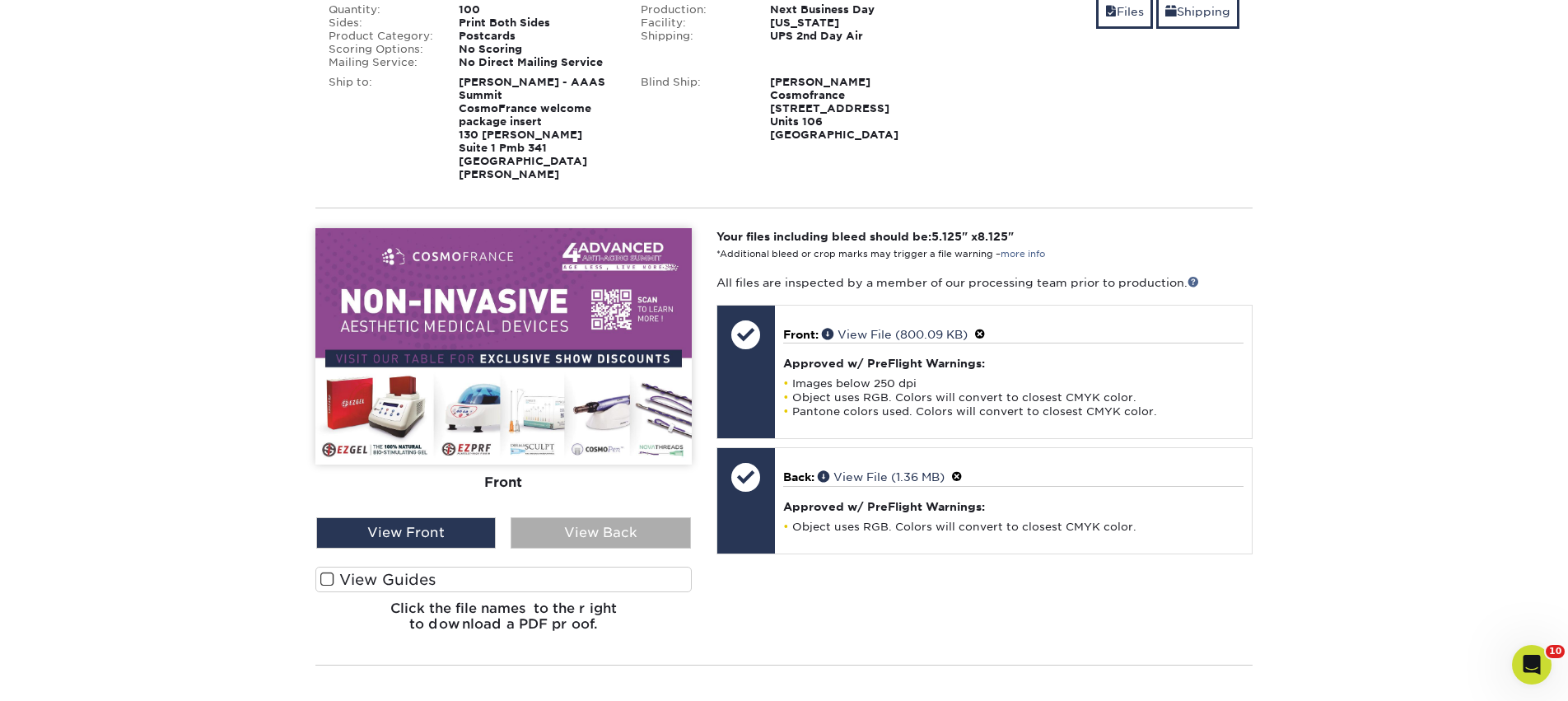
click at [626, 518] on div "View Back" at bounding box center [600, 533] width 180 height 31
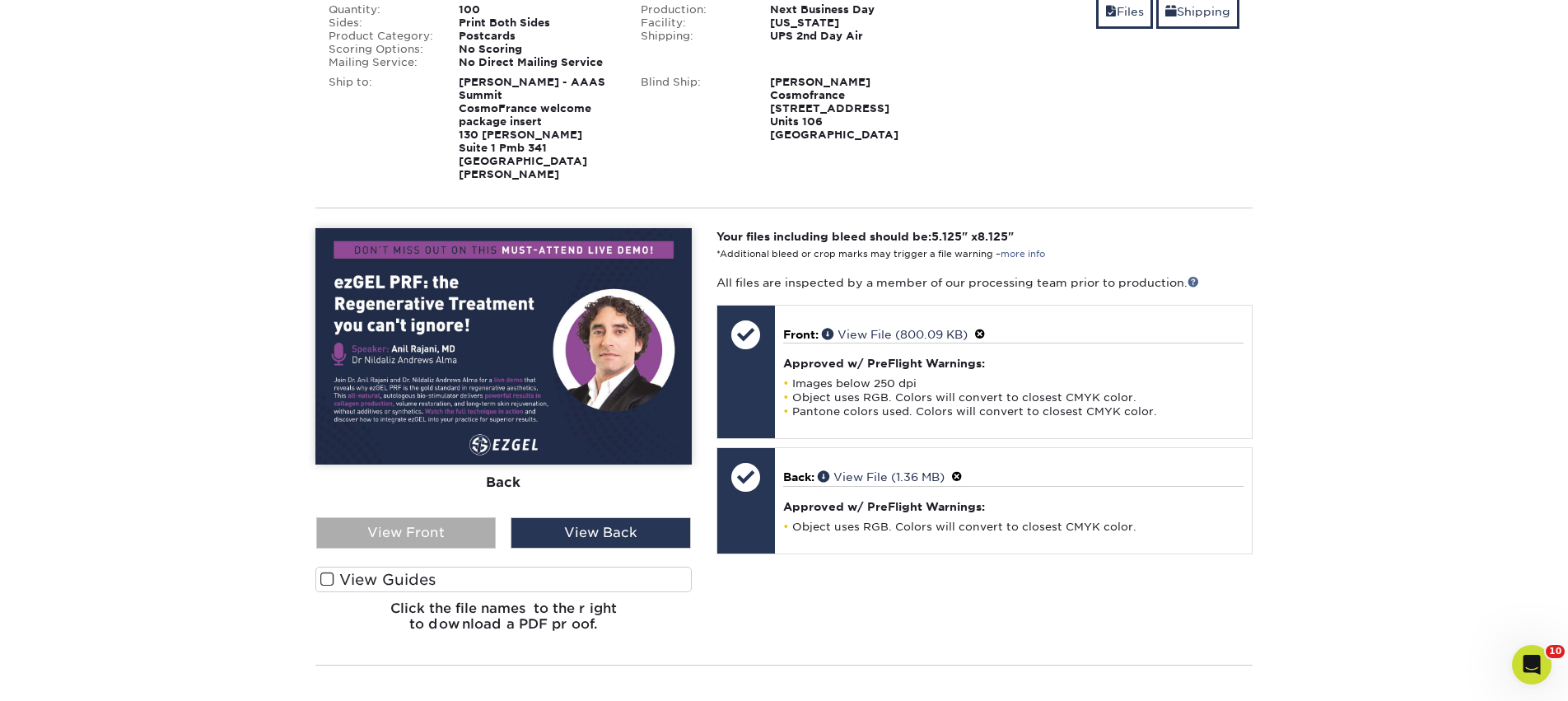
click at [444, 522] on div "View Front" at bounding box center [406, 533] width 180 height 31
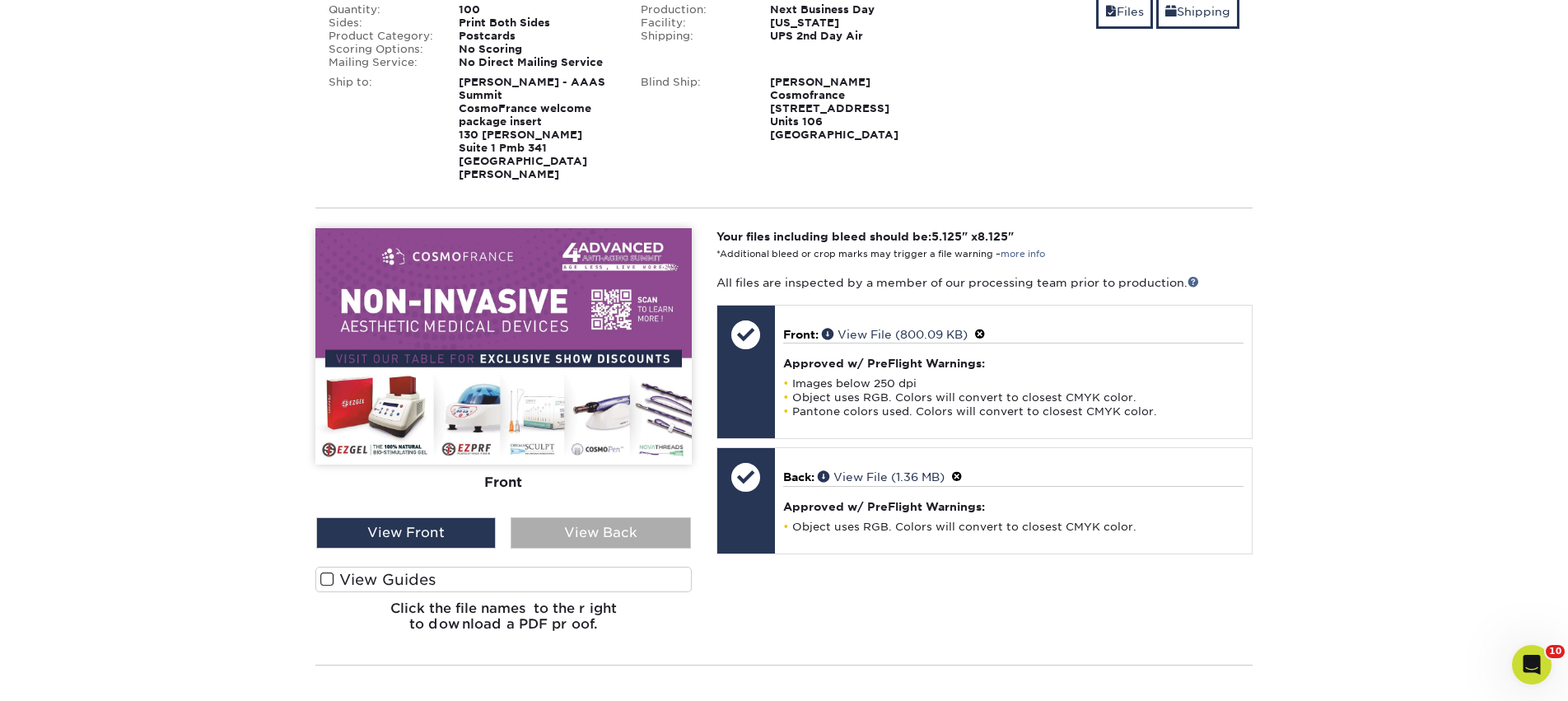
click at [561, 520] on div "View Back" at bounding box center [600, 533] width 180 height 31
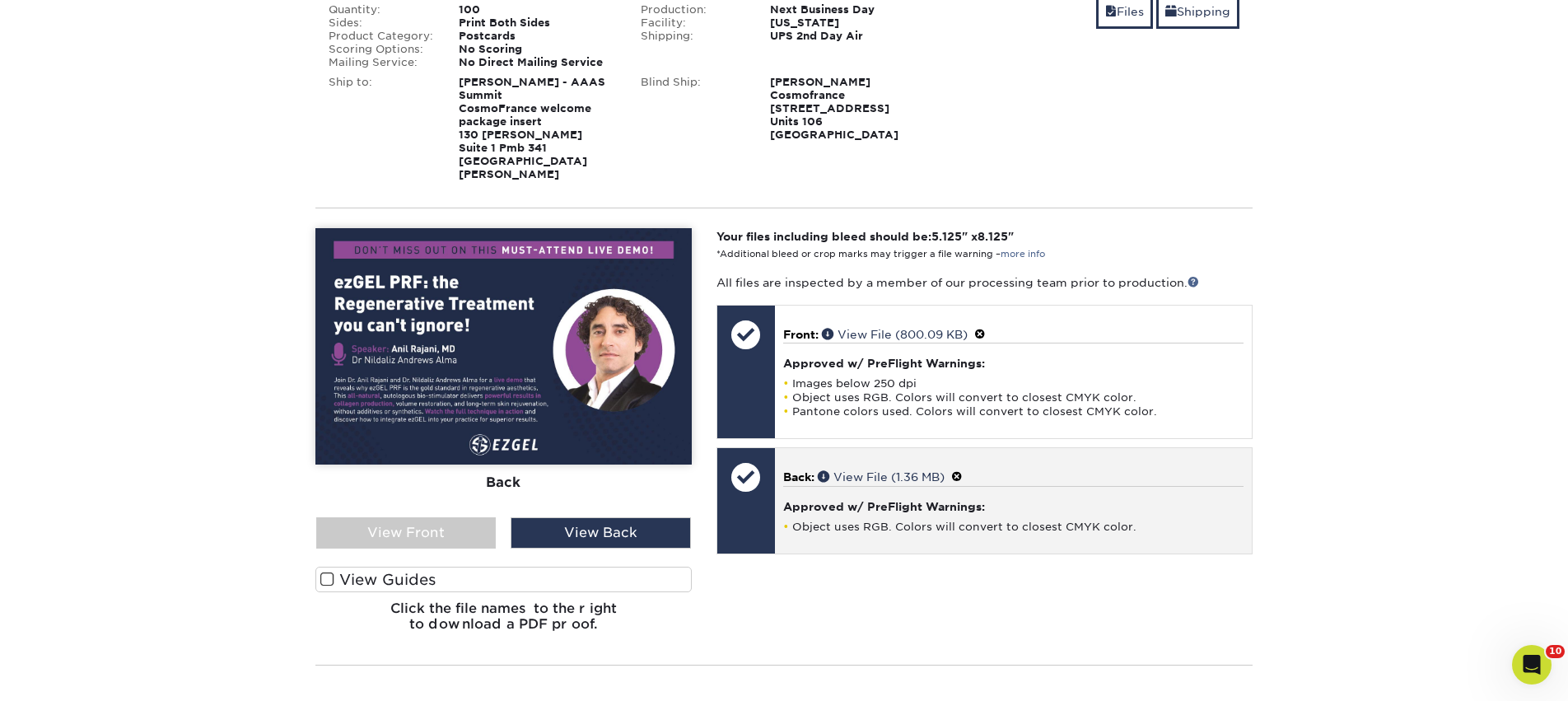
click at [960, 470] on span at bounding box center [958, 477] width 12 height 14
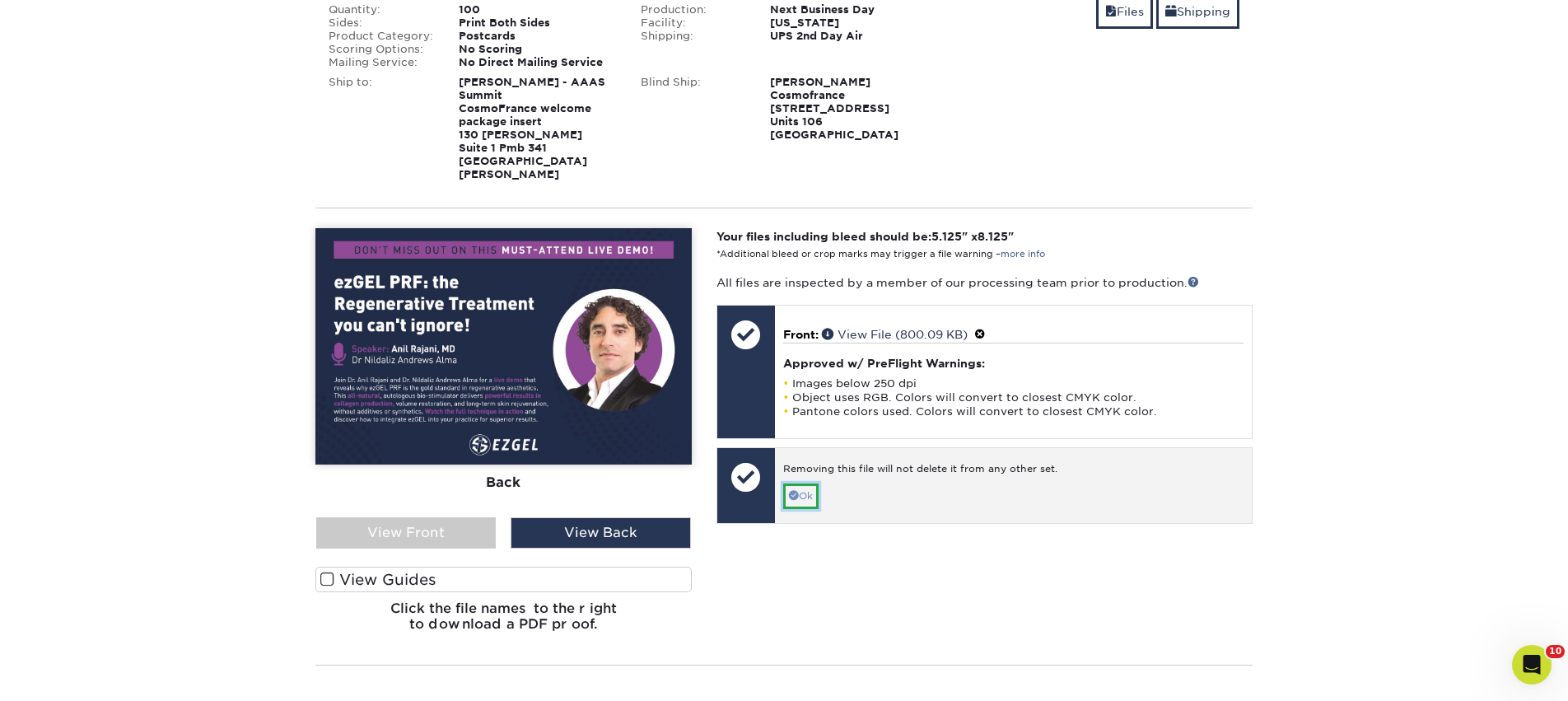
click at [817, 484] on link "Ok" at bounding box center [801, 497] width 35 height 25
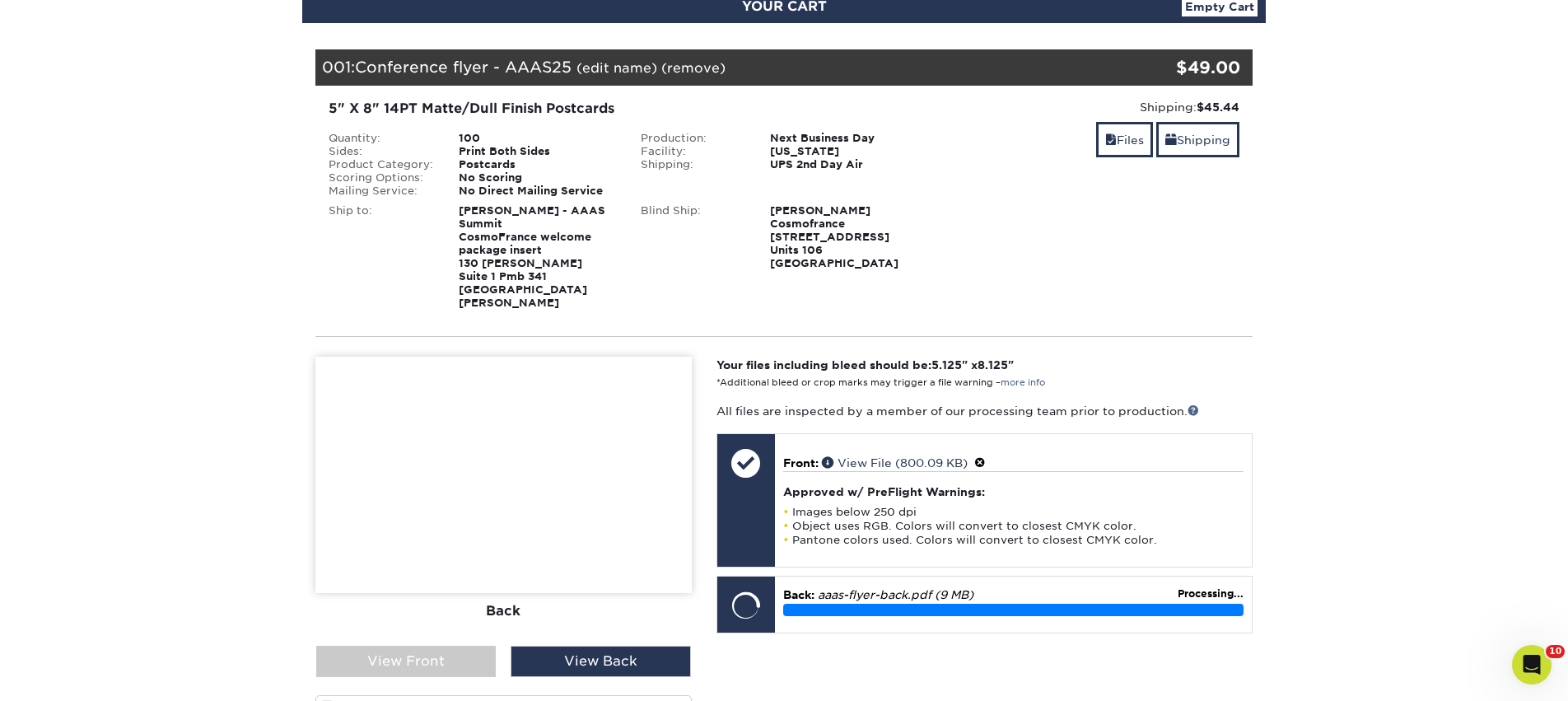
scroll to position [254, 0]
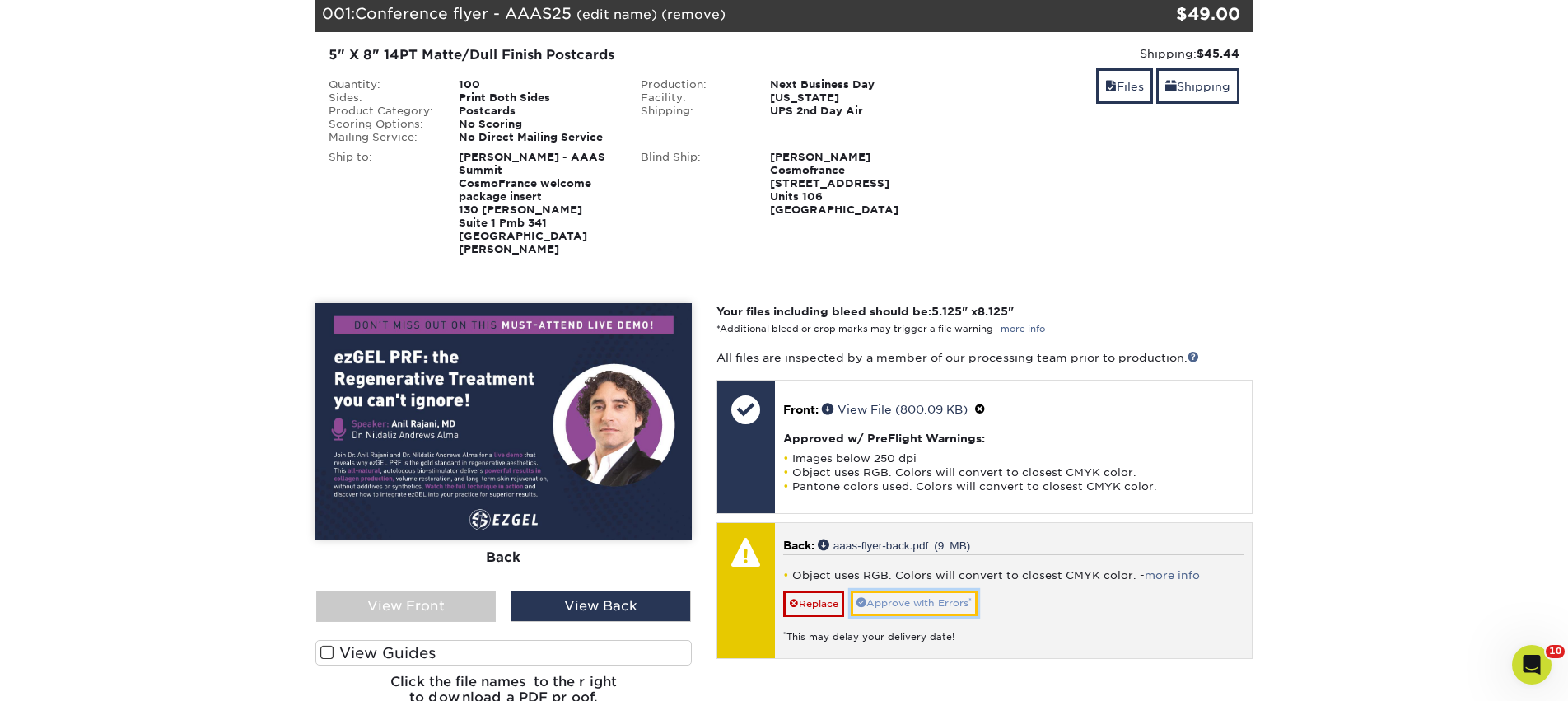
click at [925, 590] on link "Approve with Errors *" at bounding box center [914, 603] width 127 height 25
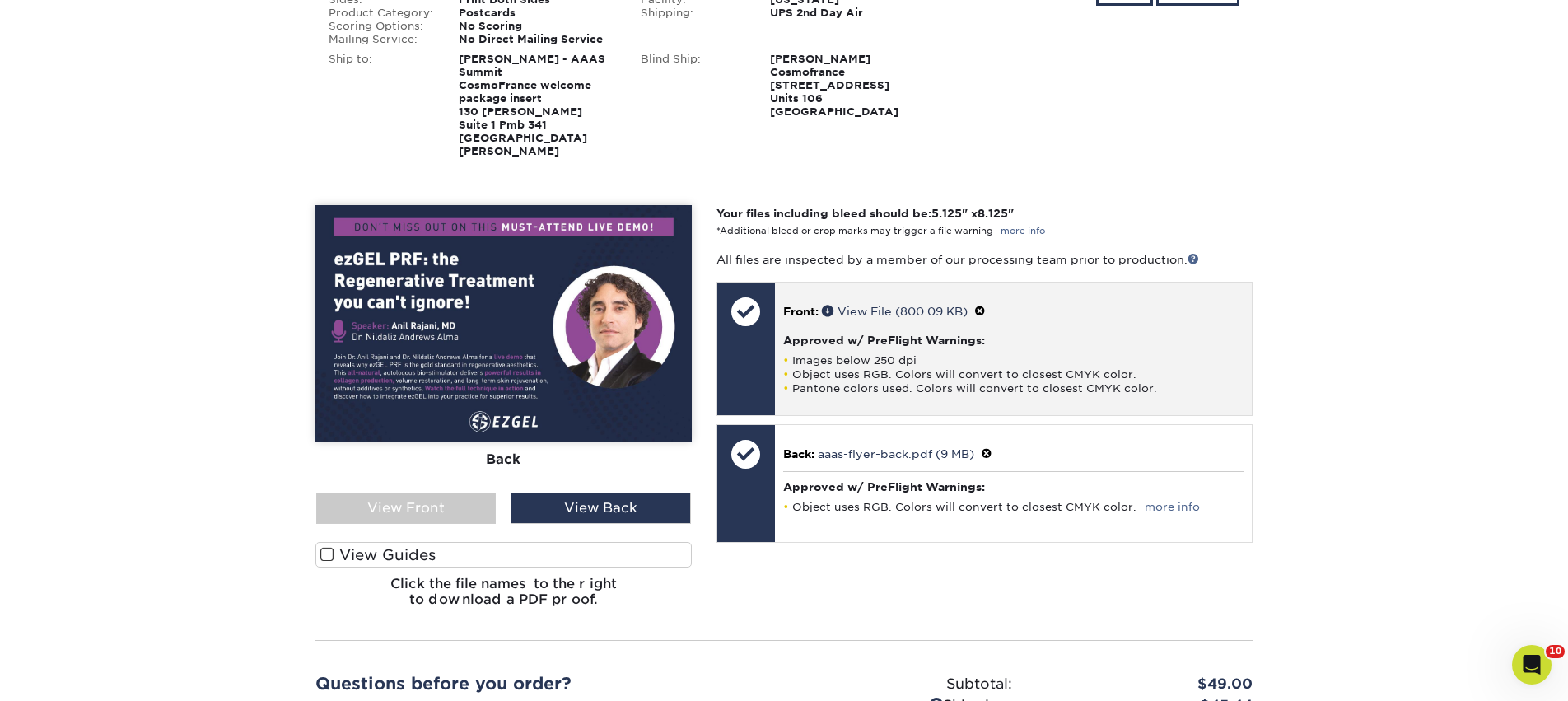
scroll to position [411, 0]
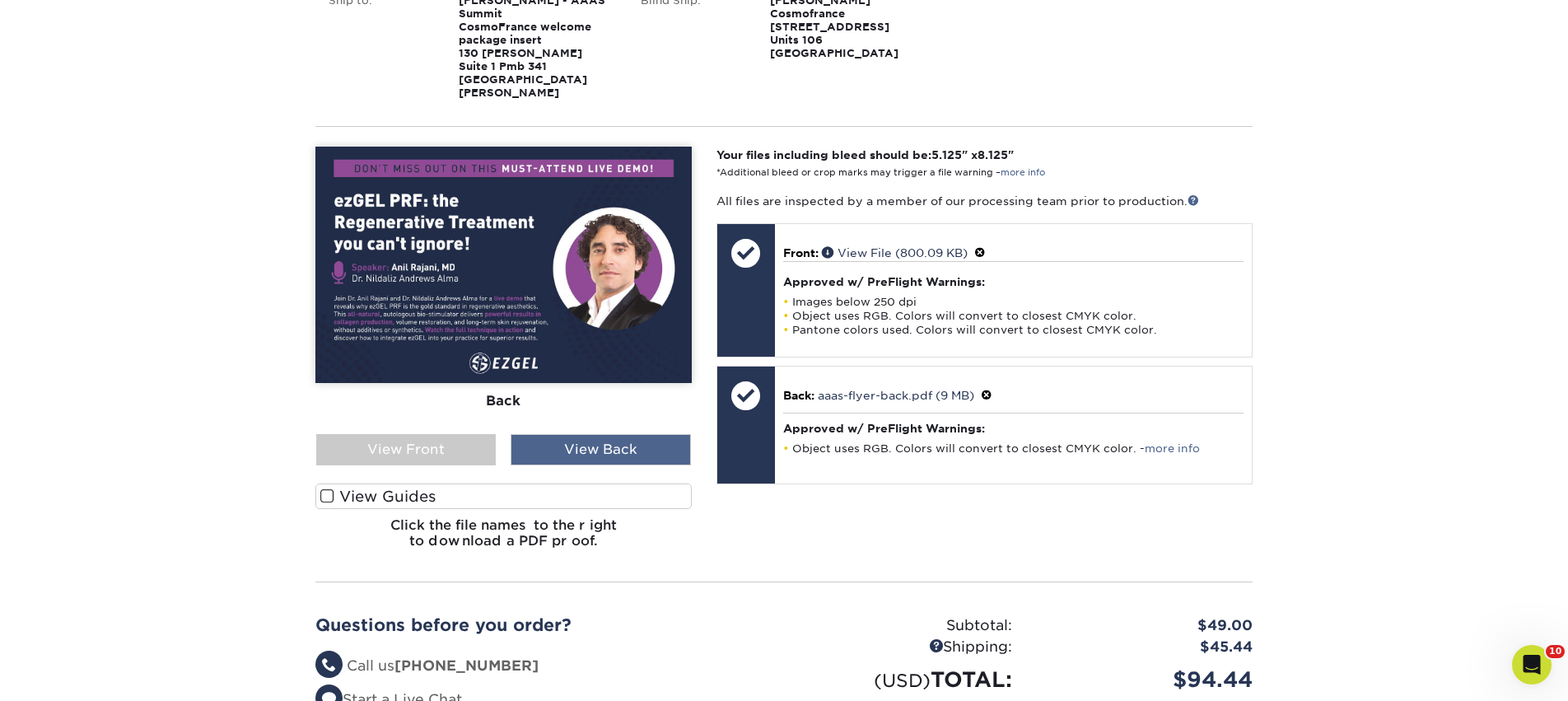
click at [624, 434] on div "View Back" at bounding box center [600, 449] width 180 height 31
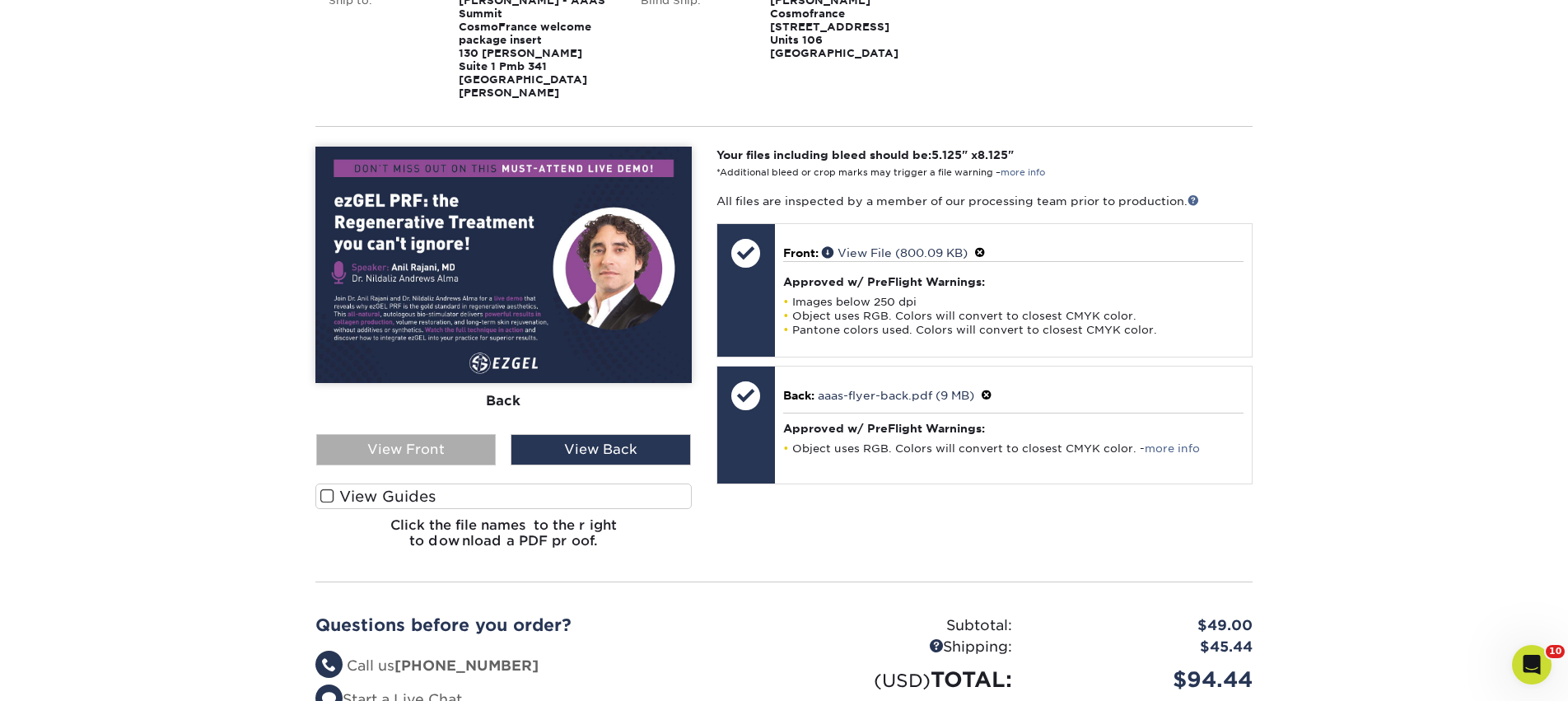
click at [445, 439] on div "View Front" at bounding box center [406, 449] width 180 height 31
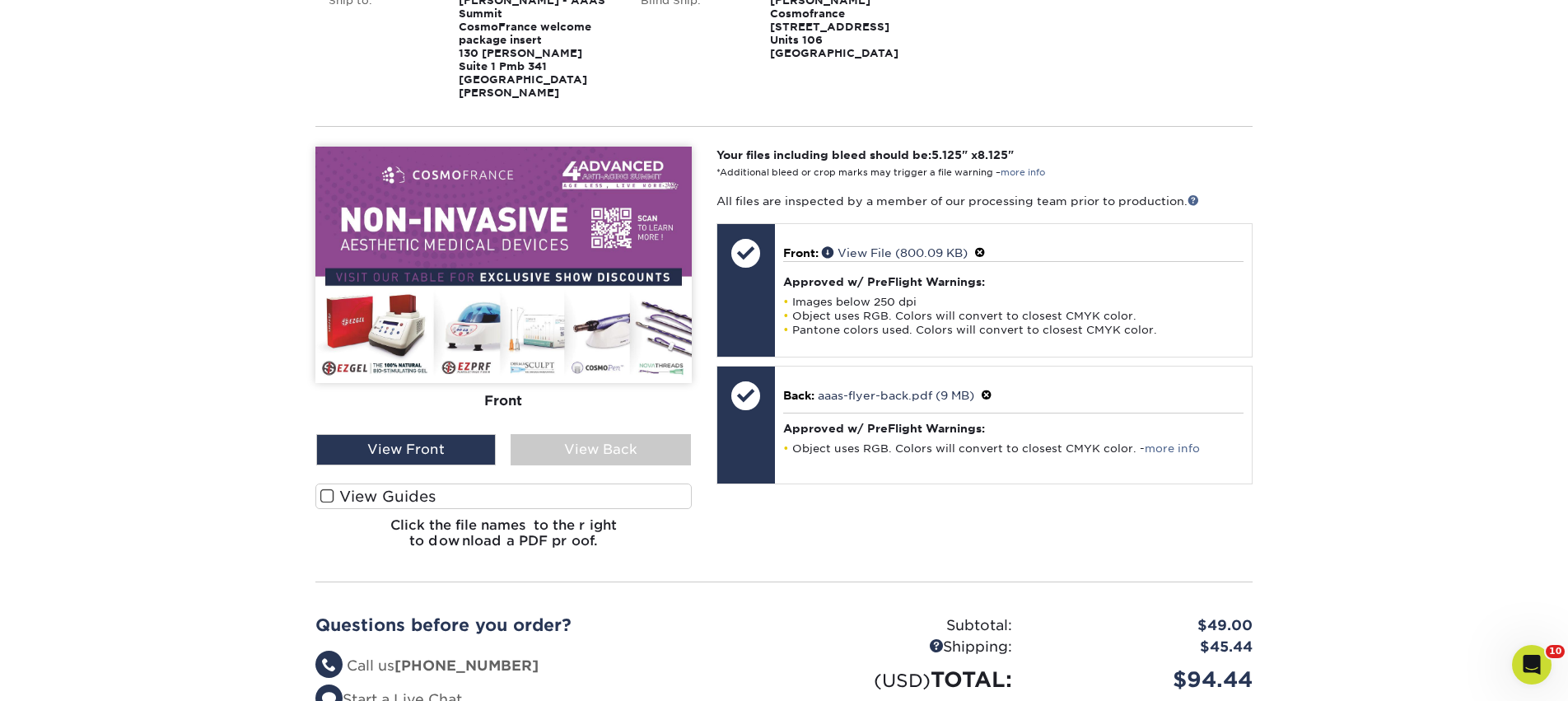
click at [546, 418] on div "Front Back" at bounding box center [504, 291] width 377 height 287
click at [552, 434] on div "View Back" at bounding box center [600, 449] width 180 height 31
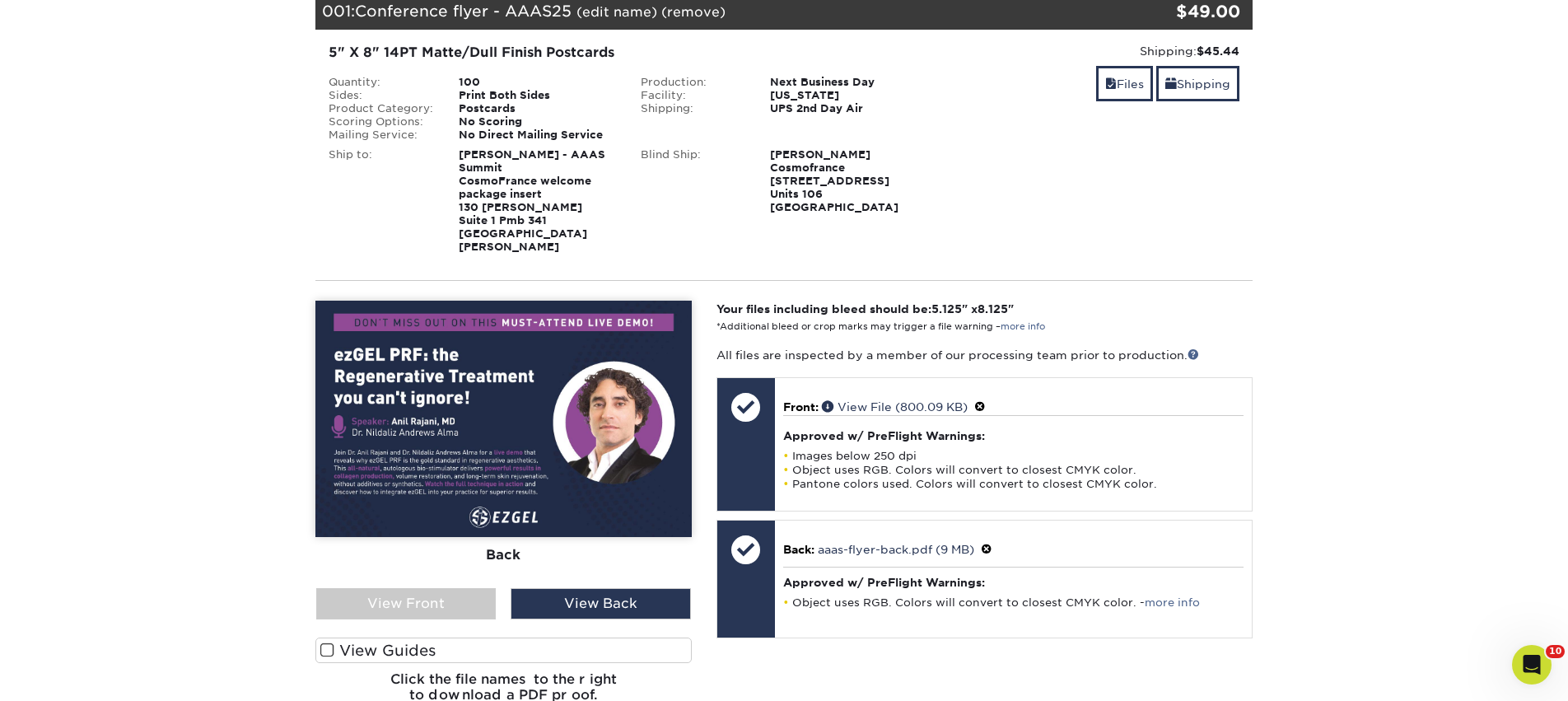
scroll to position [0, 0]
